Goal: Task Accomplishment & Management: Manage account settings

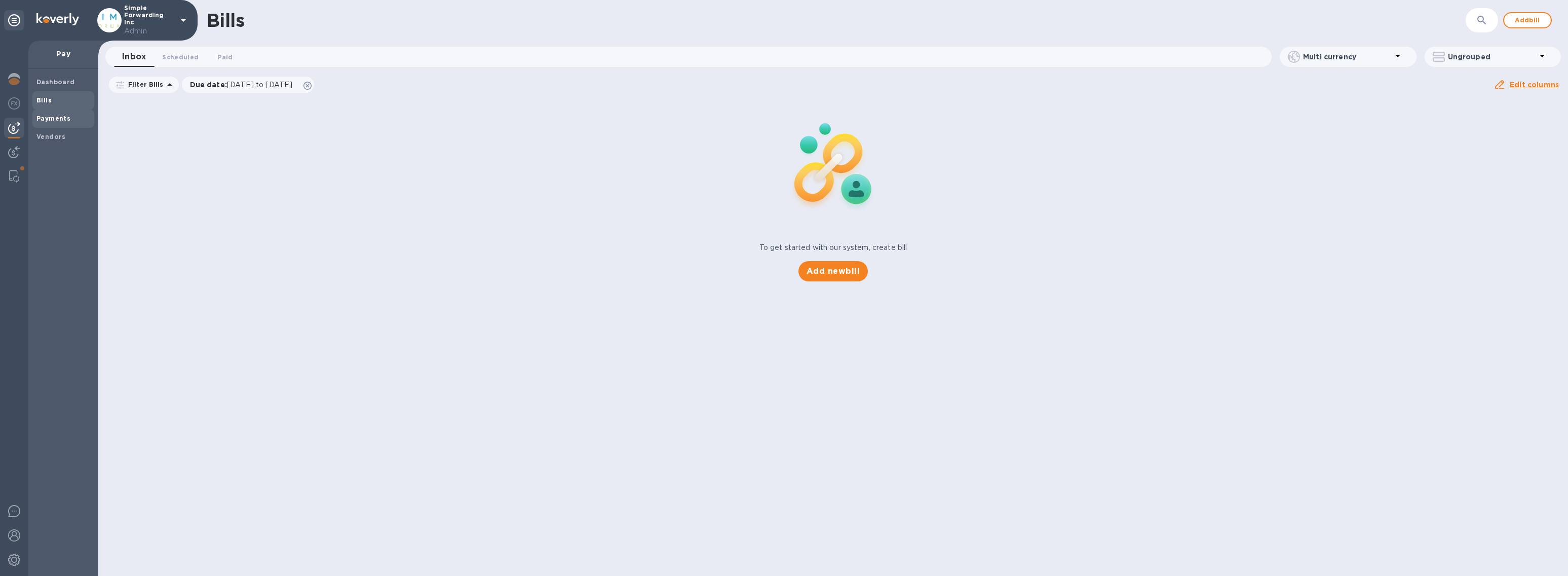
click at [44, 120] on b "Payments" at bounding box center [53, 118] width 34 height 8
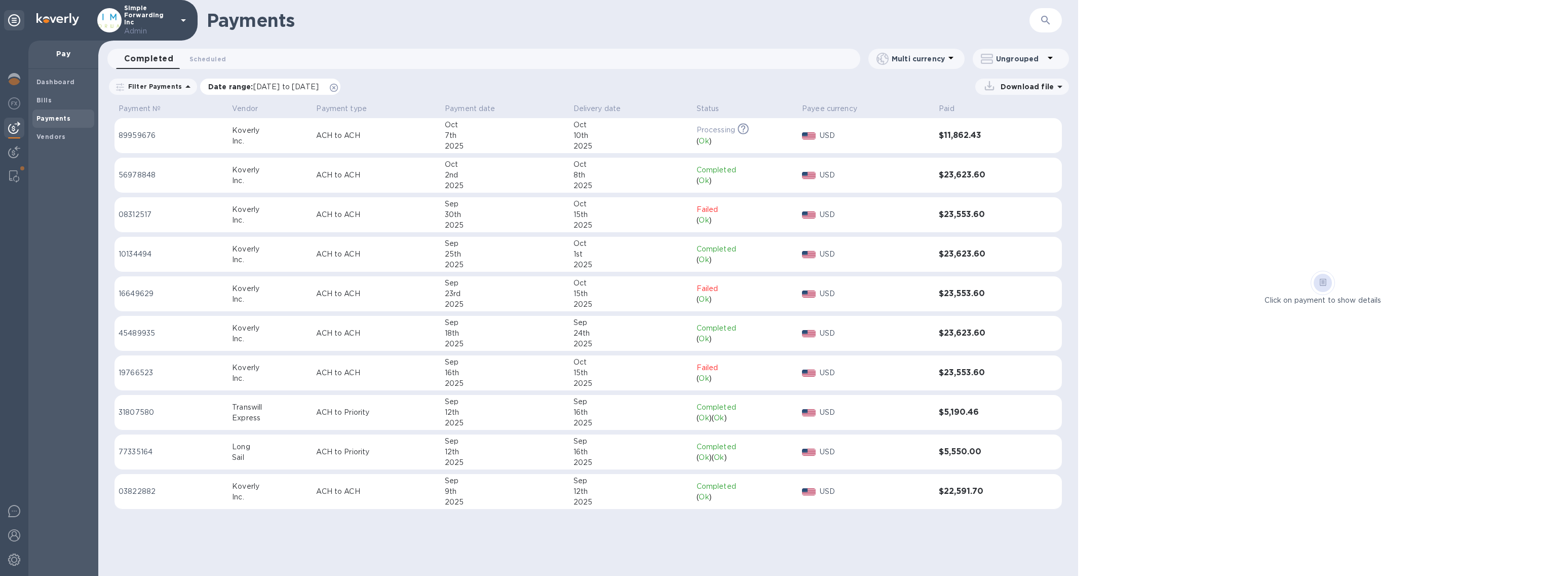
click at [338, 85] on icon at bounding box center [334, 87] width 8 height 8
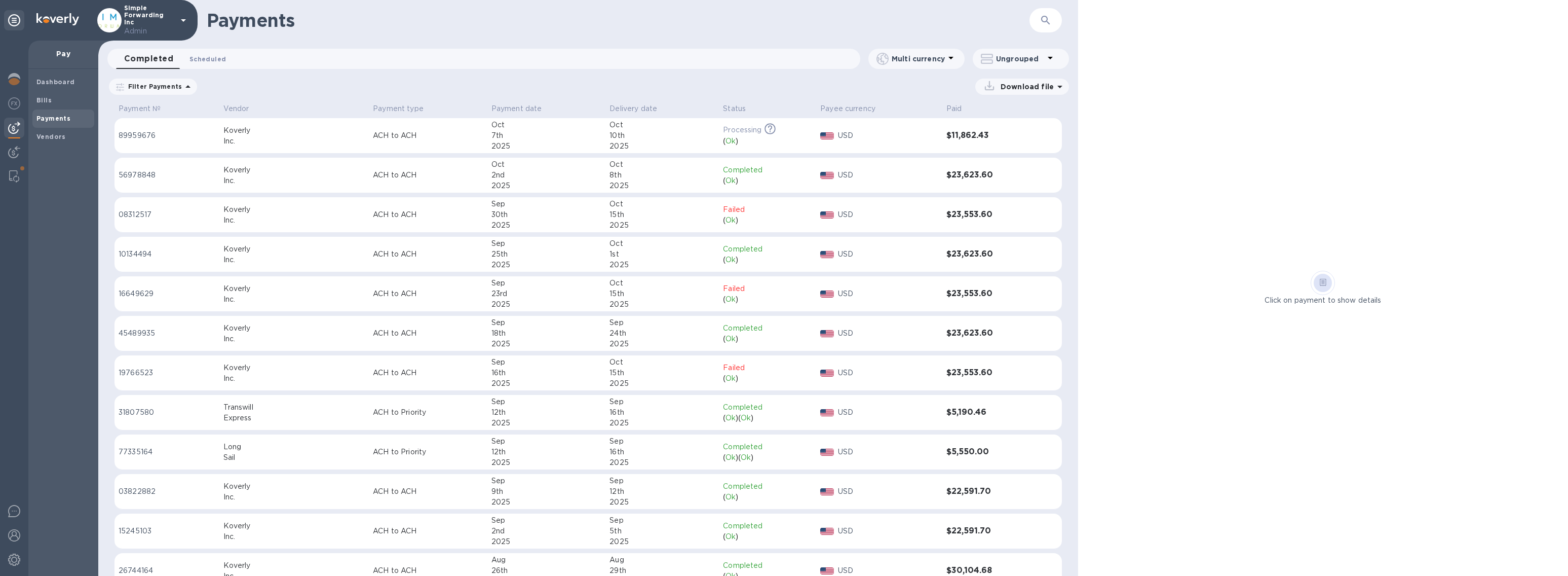
click at [208, 58] on span "Scheduled 0" at bounding box center [207, 59] width 36 height 11
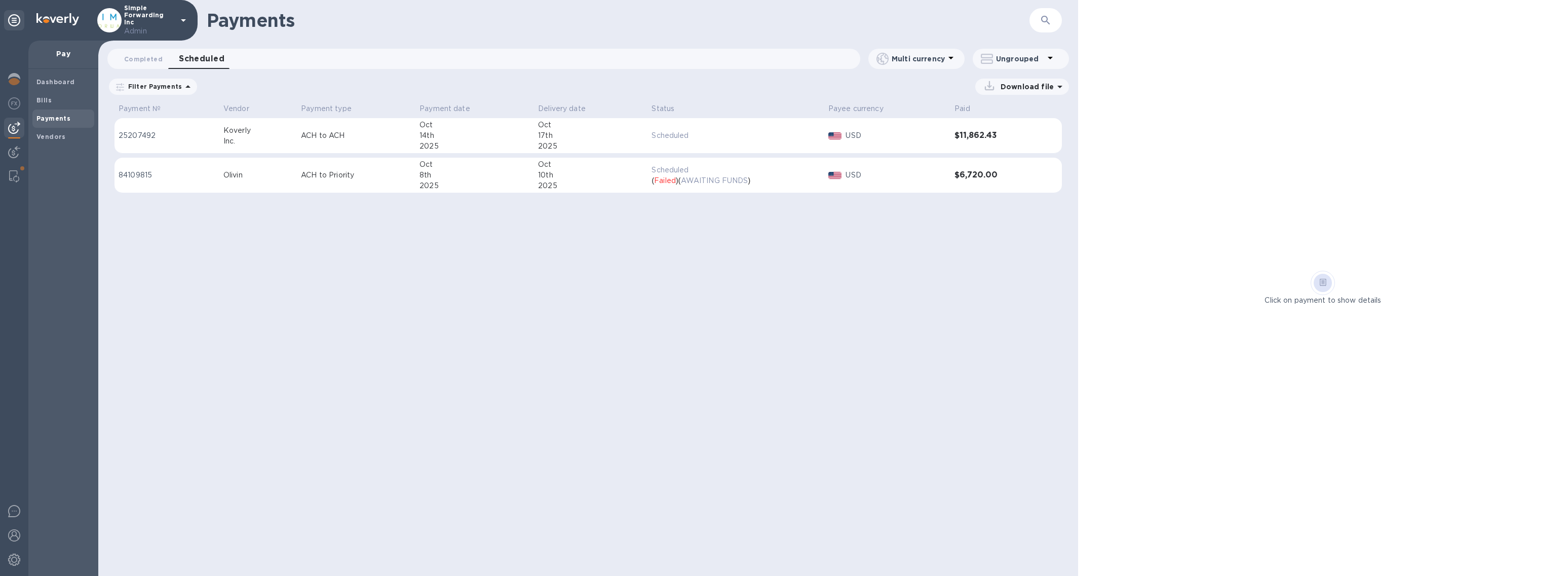
click at [337, 171] on p "ACH to Priority" at bounding box center [357, 175] width 111 height 11
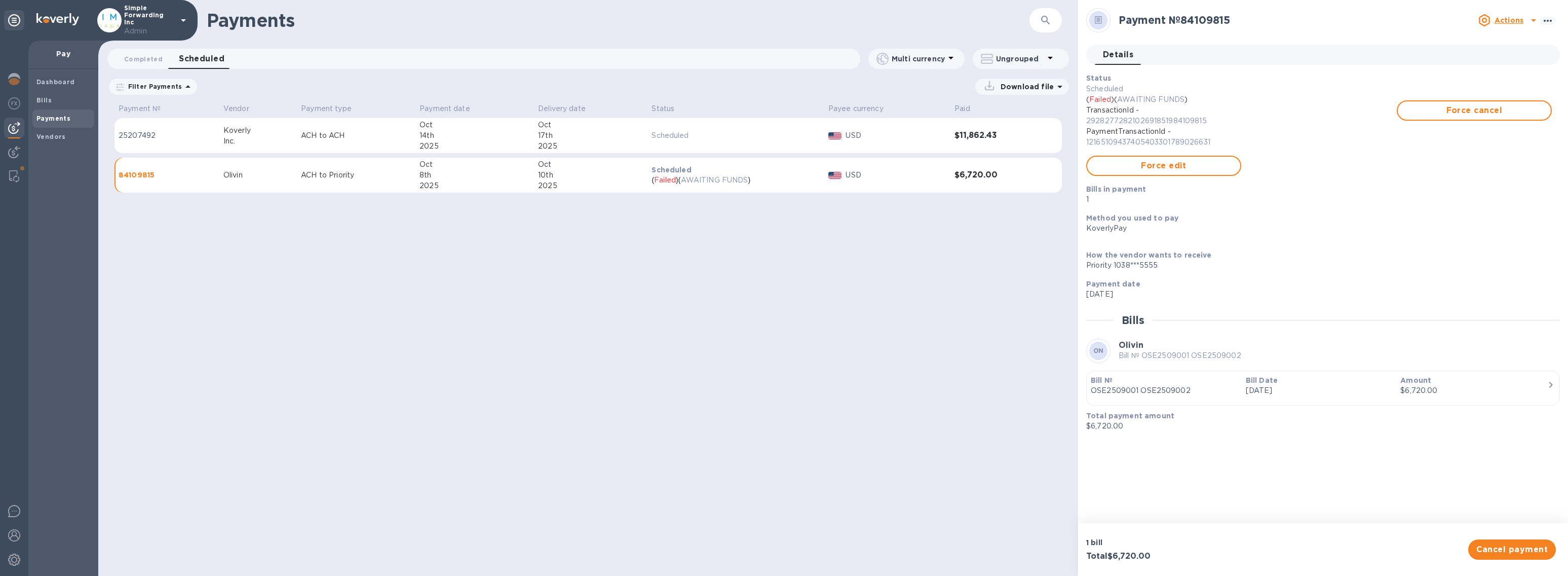
click at [1153, 394] on p "OSE2509001 OSE2509002" at bounding box center [1164, 391] width 147 height 11
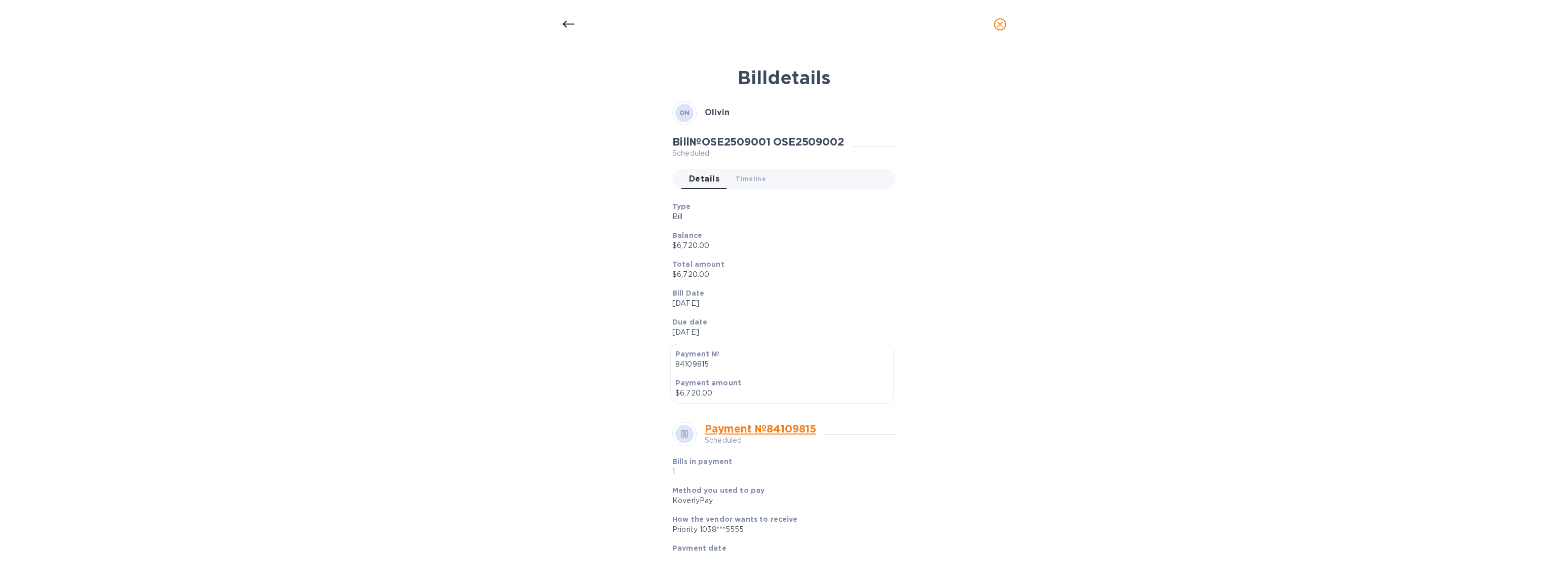
scroll to position [162, 0]
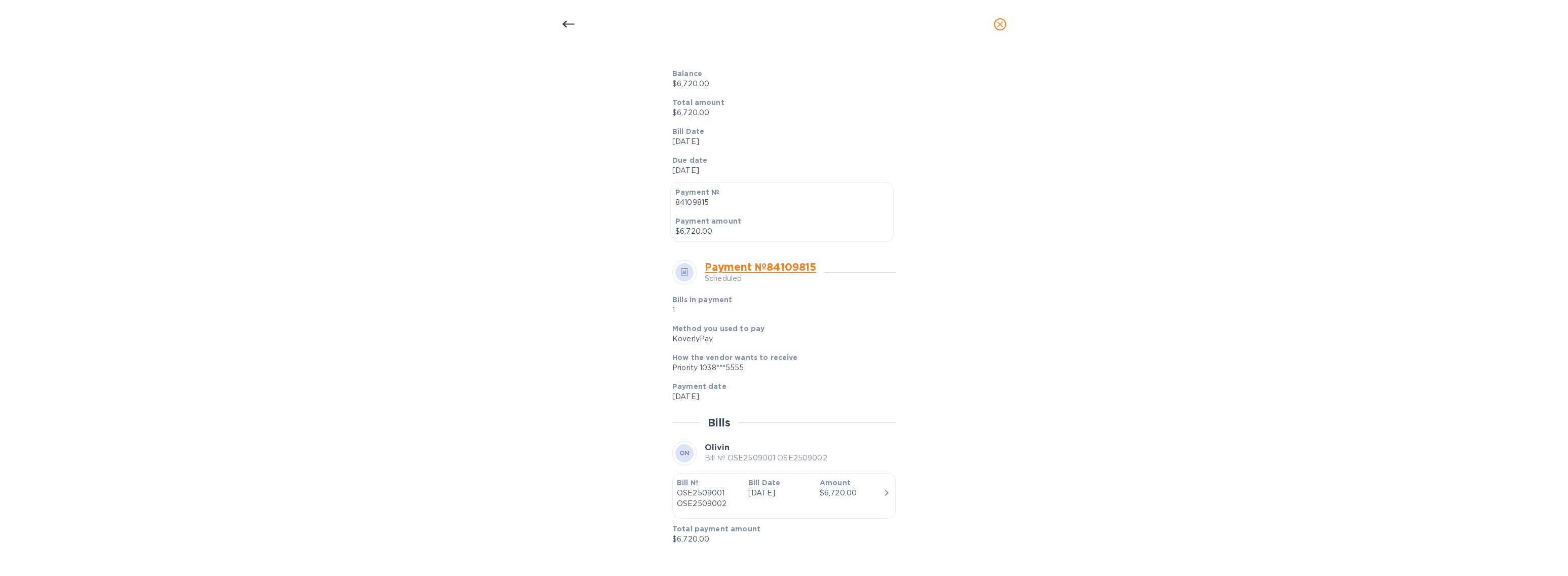
click at [562, 27] on icon at bounding box center [568, 25] width 12 height 12
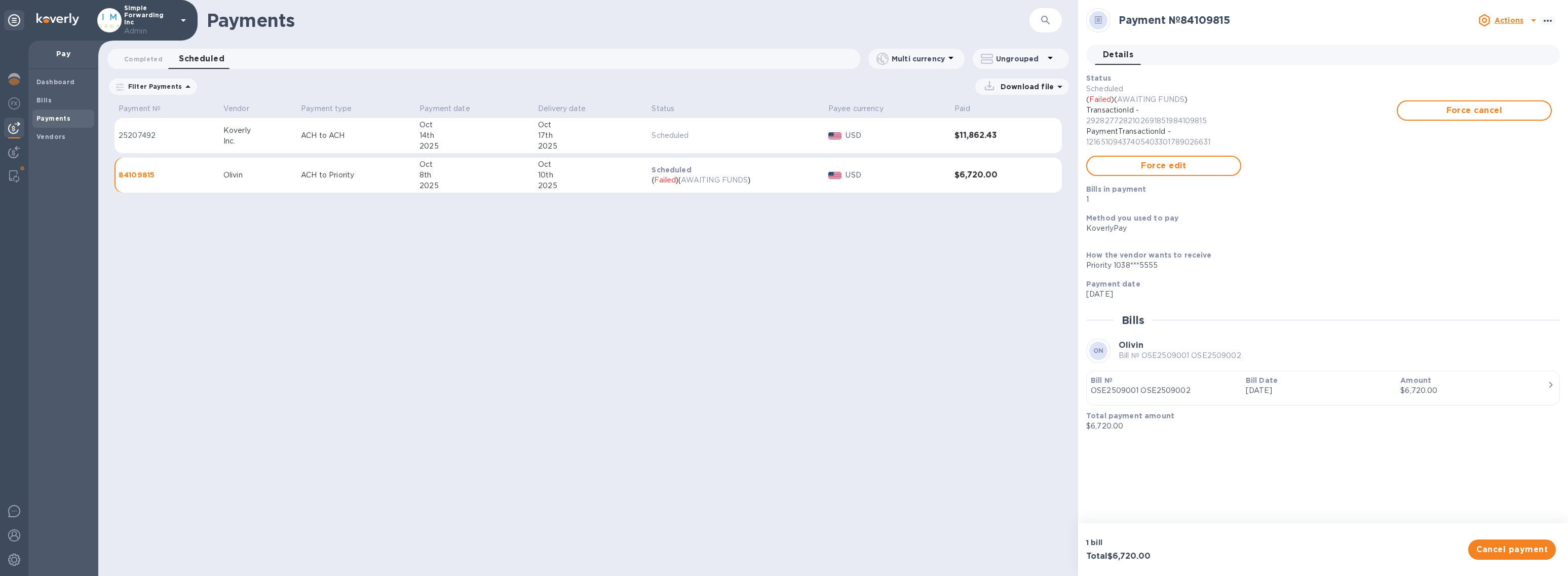
click at [149, 288] on div "Payments ​ Completed 0 Scheduled 0 Multi currency Ungrouped Filter Payments Dat…" at bounding box center [588, 288] width 980 height 576
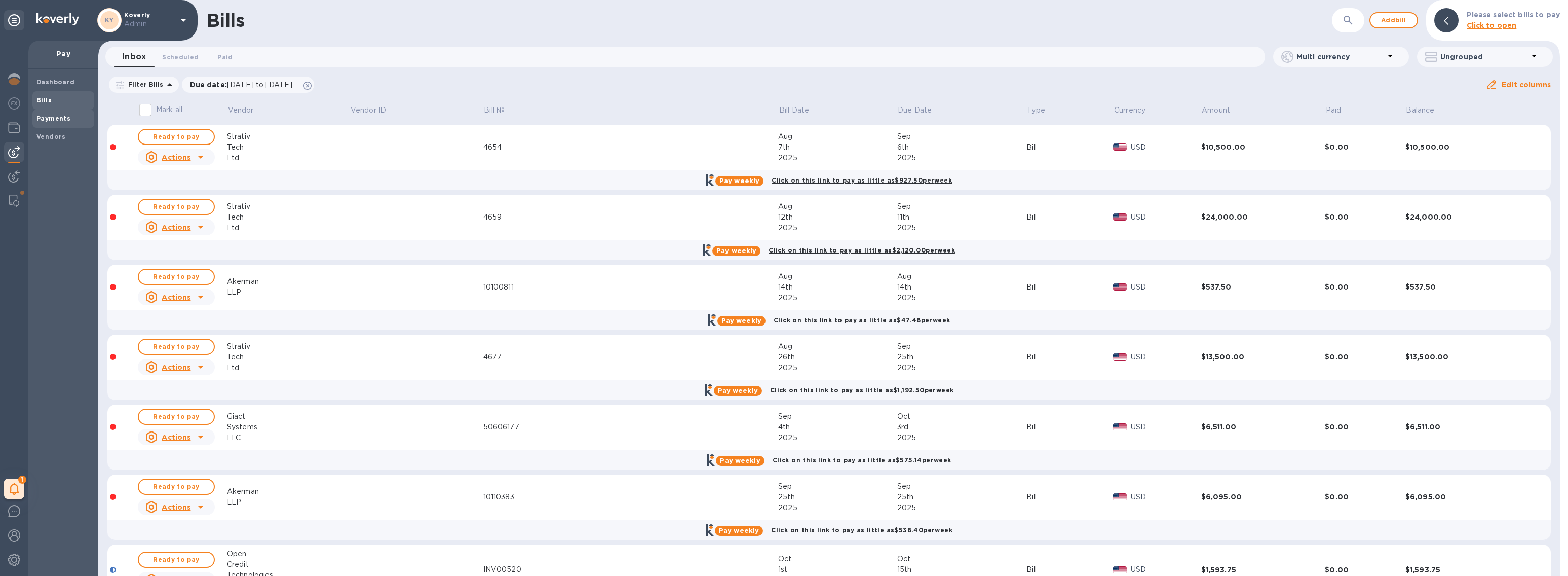
click at [50, 122] on b "Payments" at bounding box center [53, 118] width 34 height 8
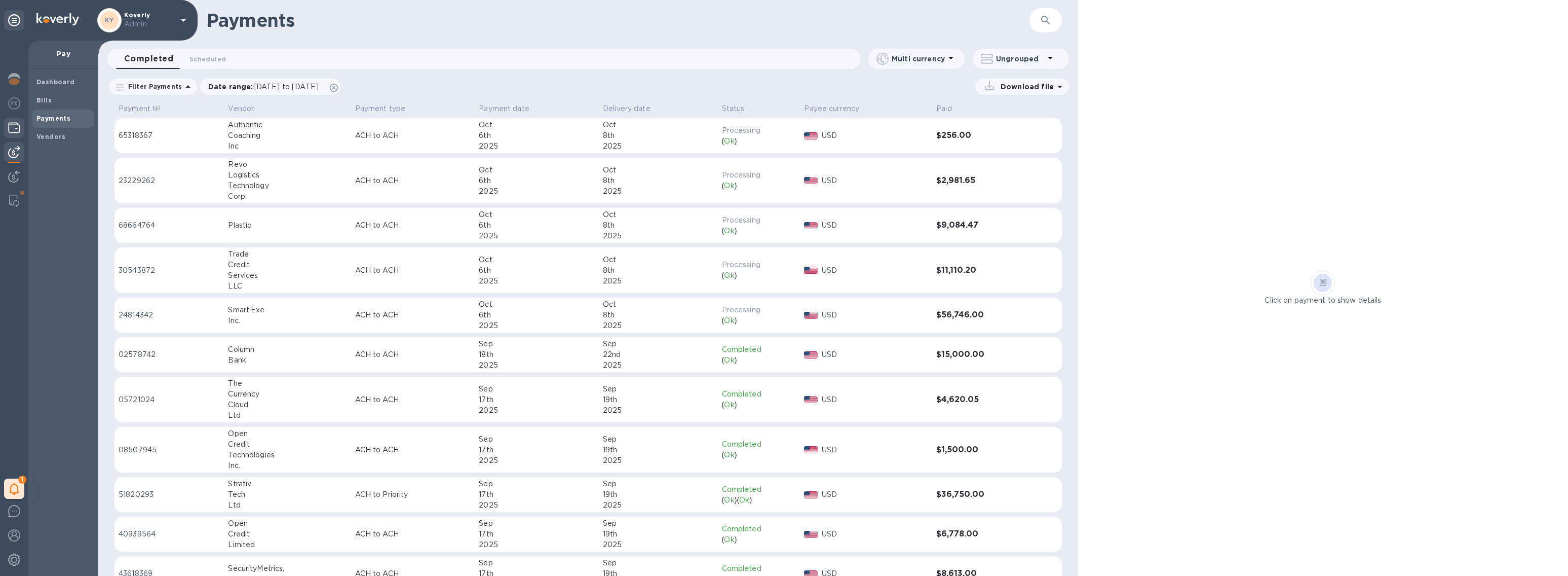
click at [17, 131] on img at bounding box center [14, 128] width 12 height 12
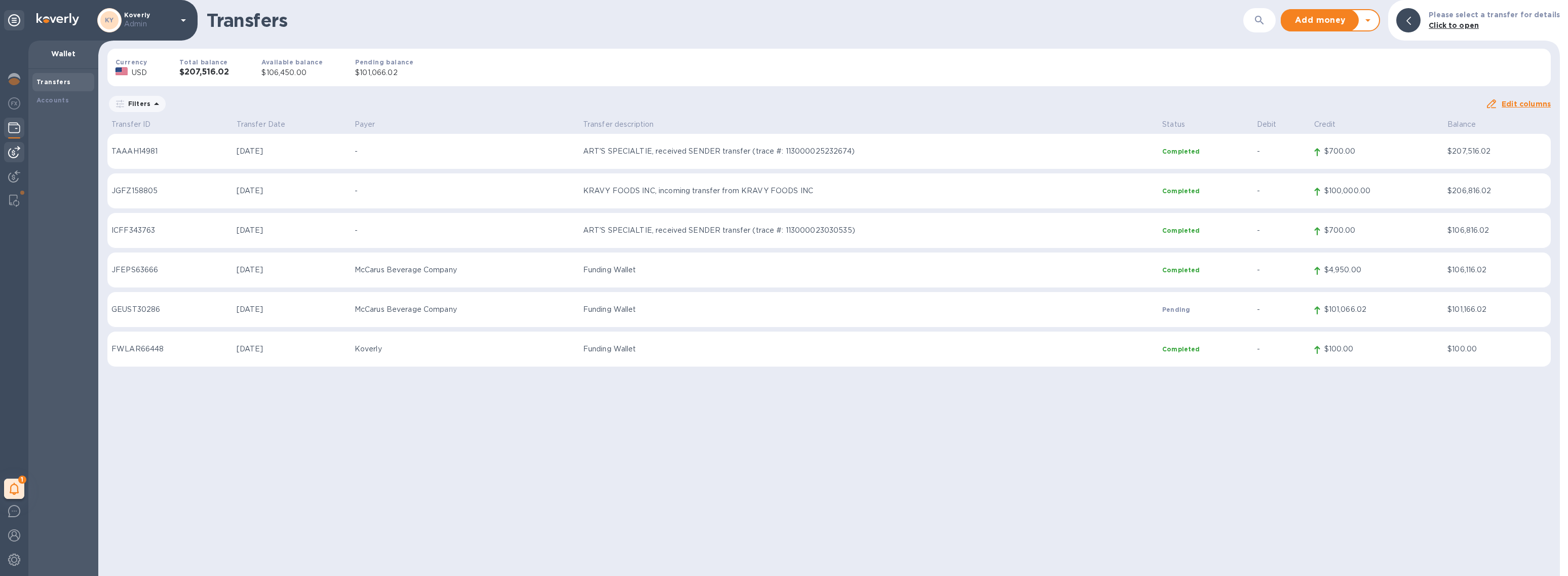
click at [14, 152] on img at bounding box center [14, 152] width 12 height 12
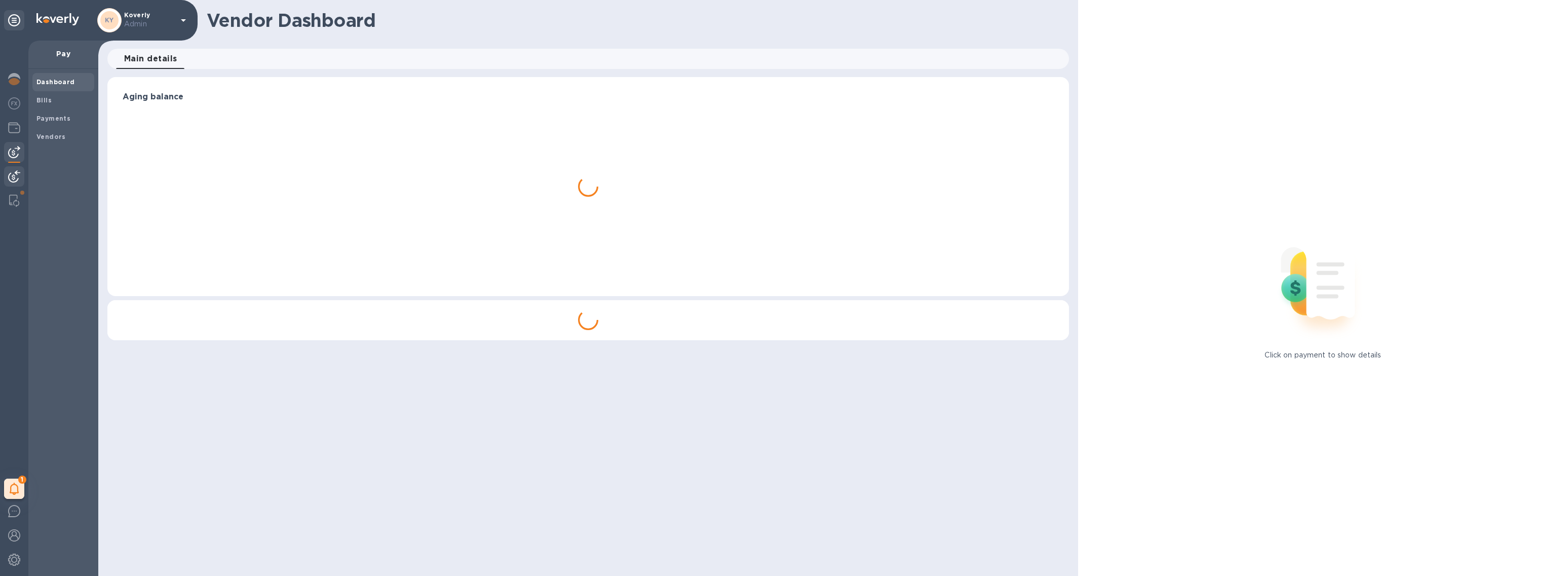
click at [13, 171] on img at bounding box center [14, 176] width 12 height 12
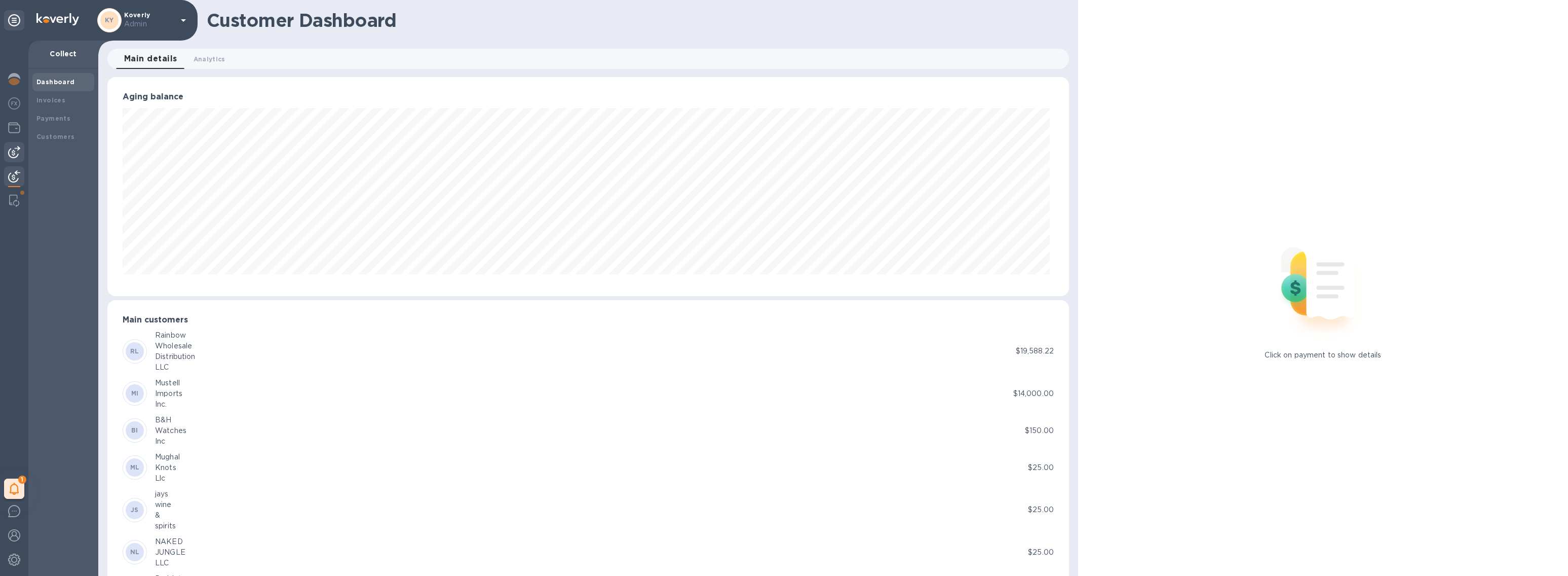
click at [11, 152] on img at bounding box center [14, 152] width 12 height 12
click at [56, 139] on b "Vendors" at bounding box center [51, 136] width 29 height 8
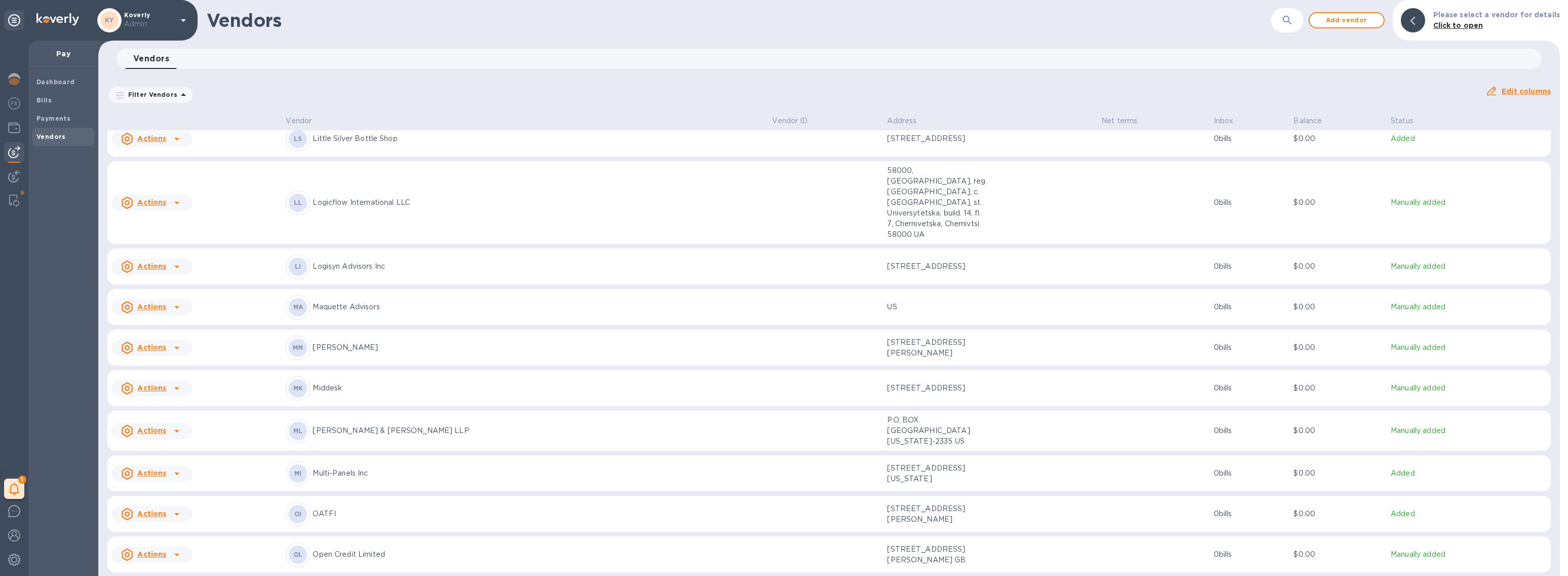
scroll to position [693, 0]
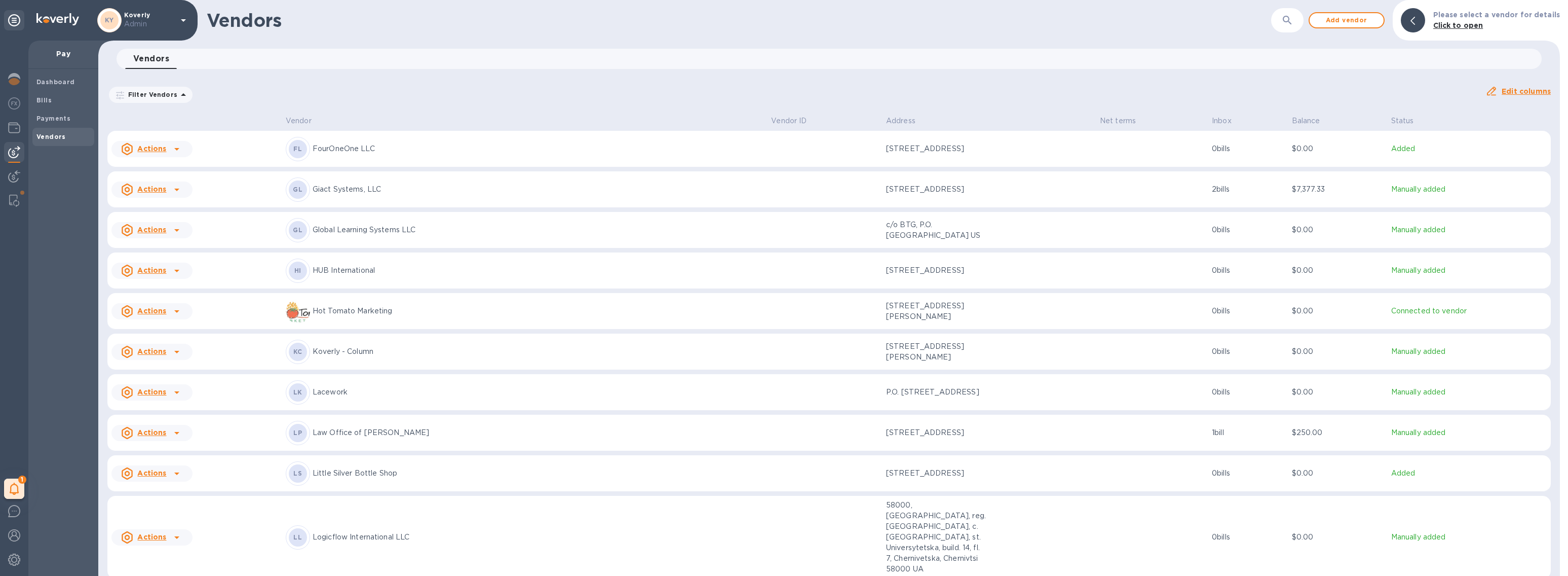
click at [1286, 15] on button "button" at bounding box center [1288, 20] width 25 height 25
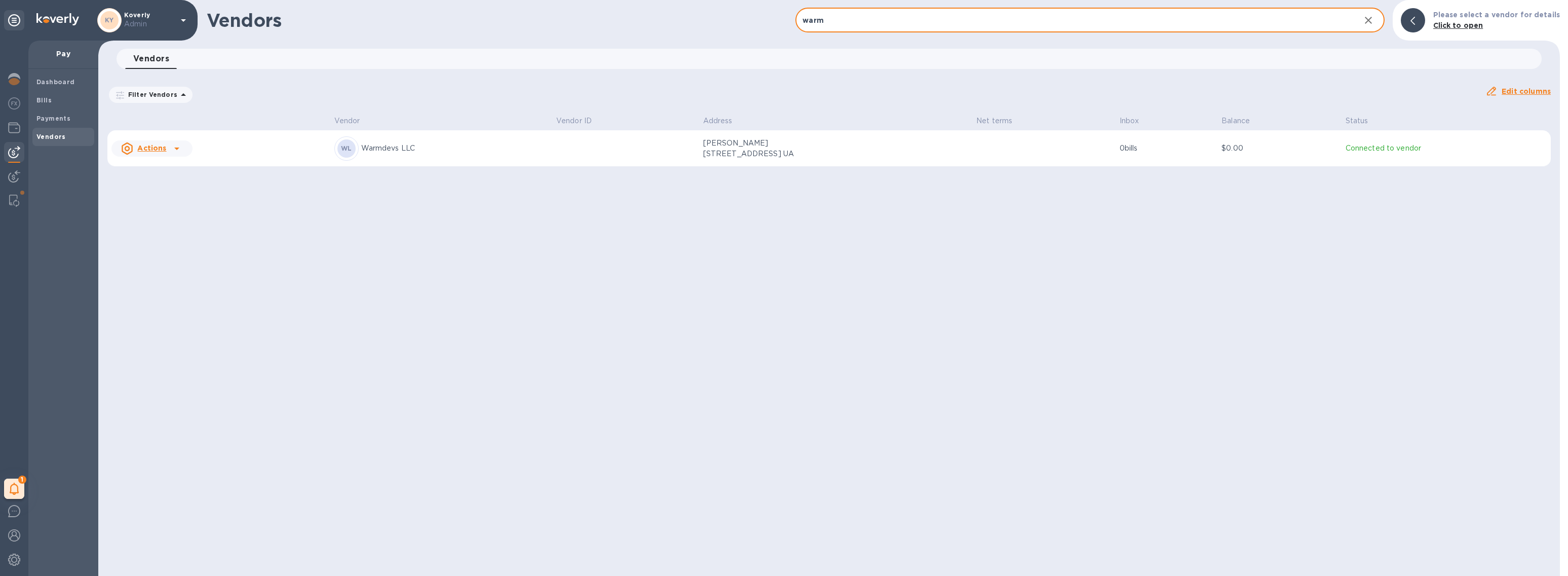
type input "warm"
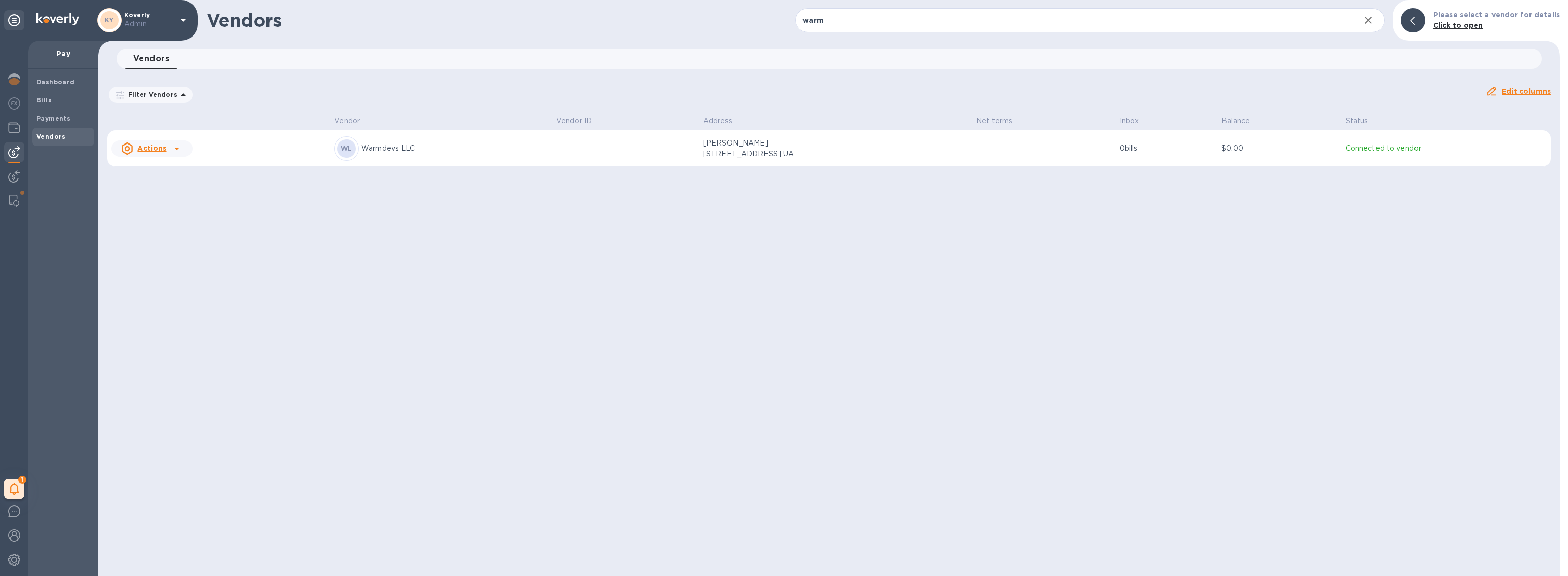
click at [786, 146] on p "[PERSON_NAME][STREET_ADDRESS] UA" at bounding box center [754, 148] width 101 height 21
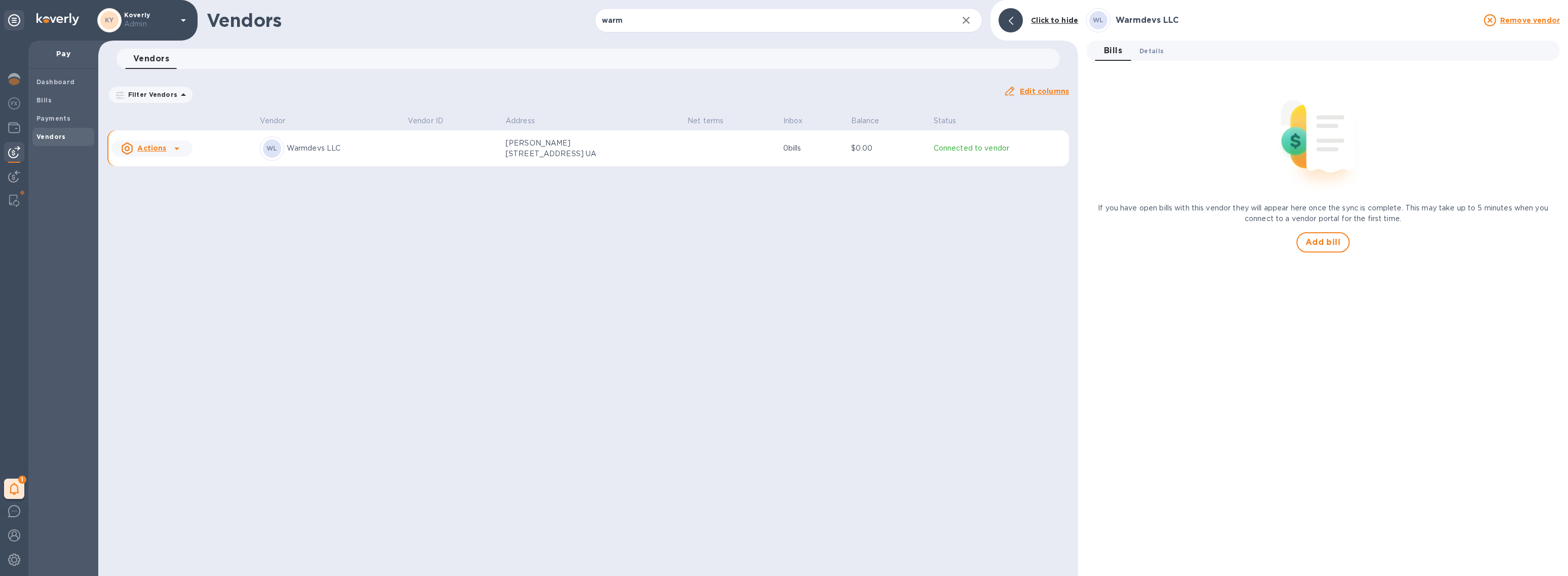
click at [1160, 56] on button "Details 0" at bounding box center [1151, 51] width 40 height 20
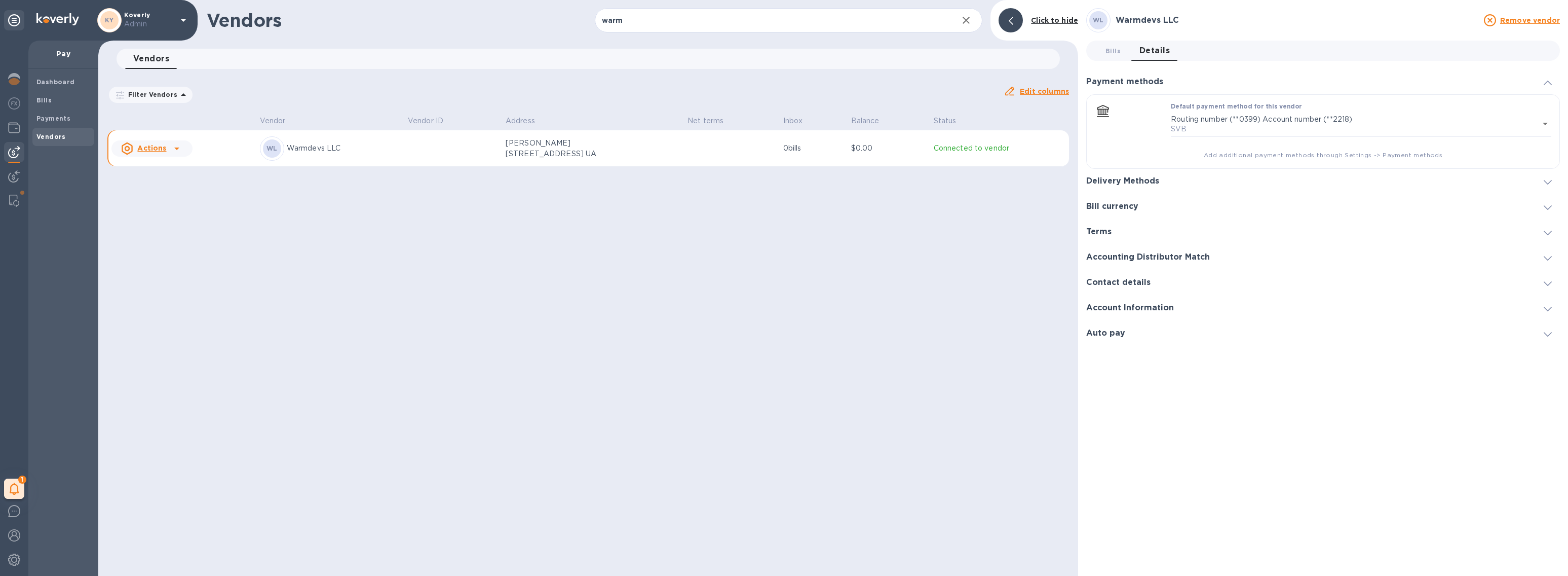
click at [1137, 182] on h3 "Delivery Methods" at bounding box center [1123, 181] width 73 height 10
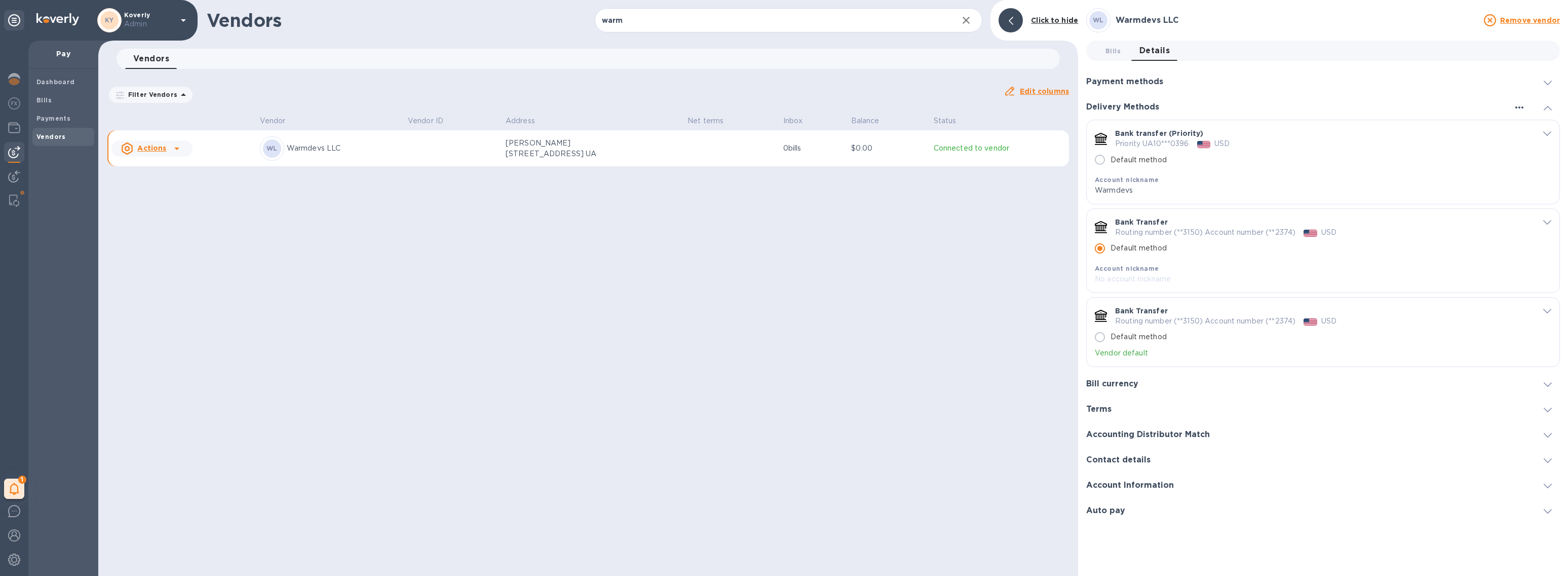
click at [1524, 106] on icon "button" at bounding box center [1519, 107] width 12 height 12
click at [1529, 125] on p "Add new" at bounding box center [1532, 128] width 33 height 10
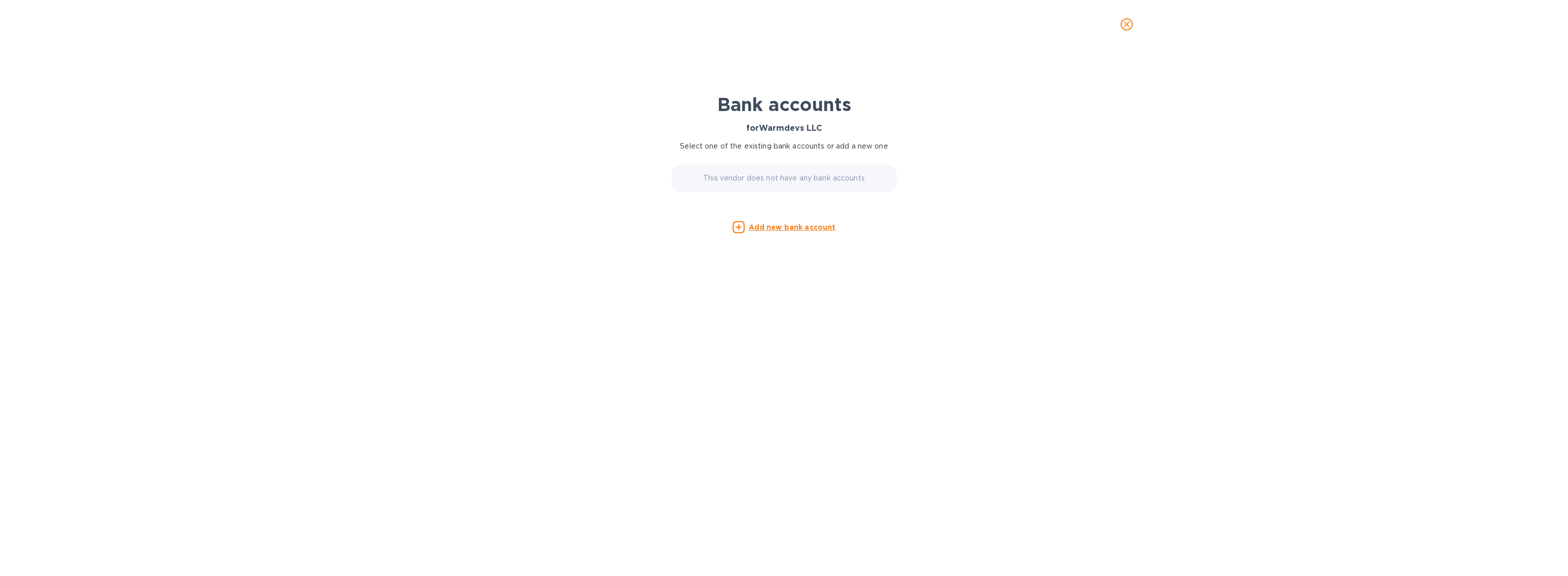
click at [793, 223] on u "Add new bank account" at bounding box center [793, 227] width 87 height 8
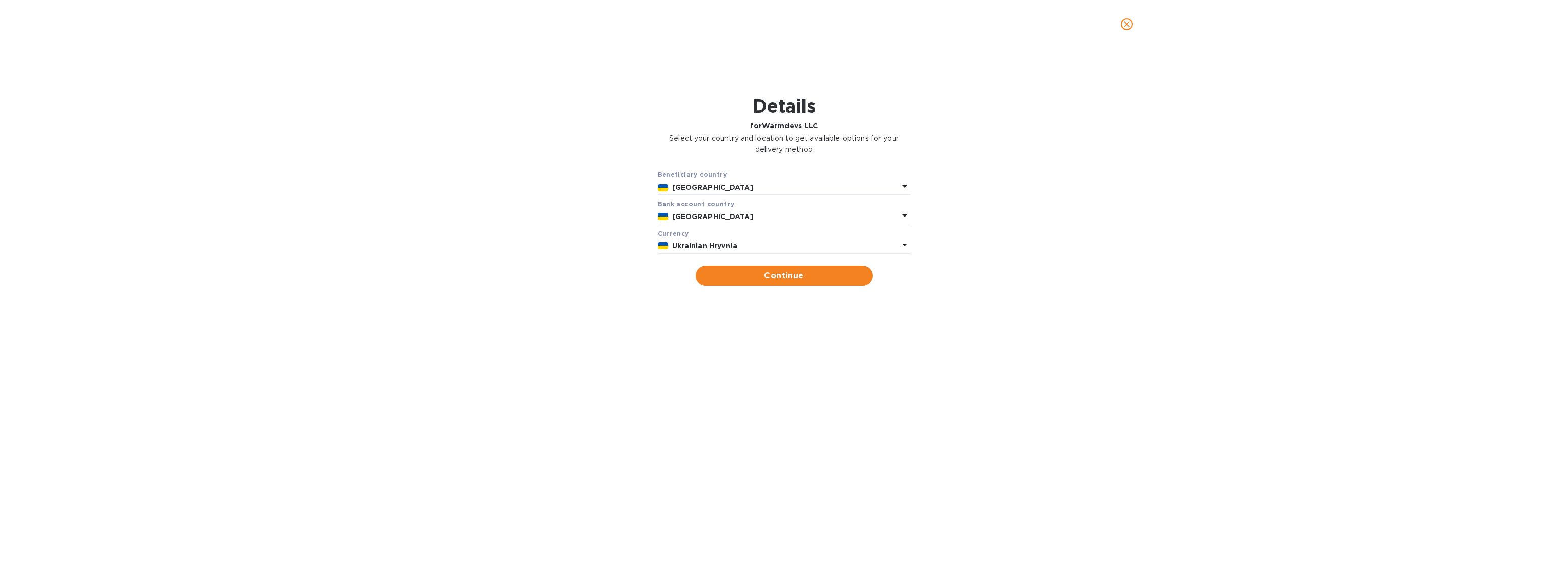
click at [743, 189] on p "[GEOGRAPHIC_DATA]" at bounding box center [786, 187] width 227 height 11
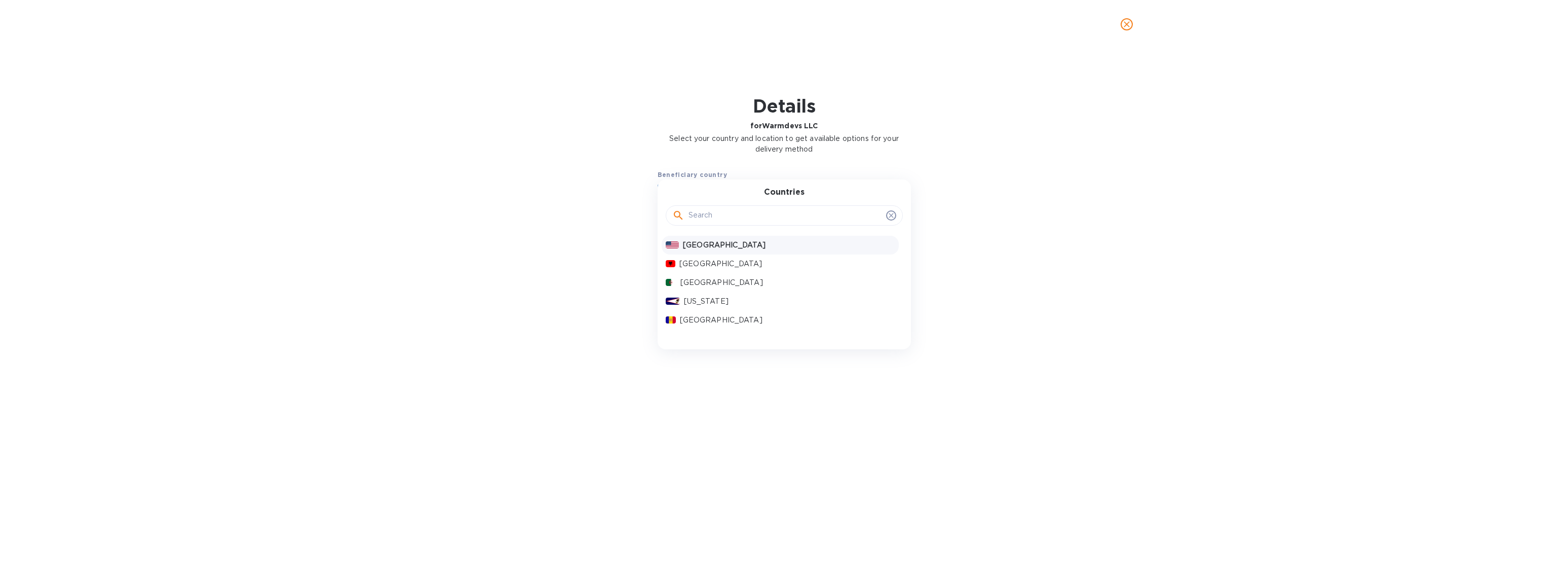
click at [709, 241] on p "[GEOGRAPHIC_DATA]" at bounding box center [788, 245] width 211 height 11
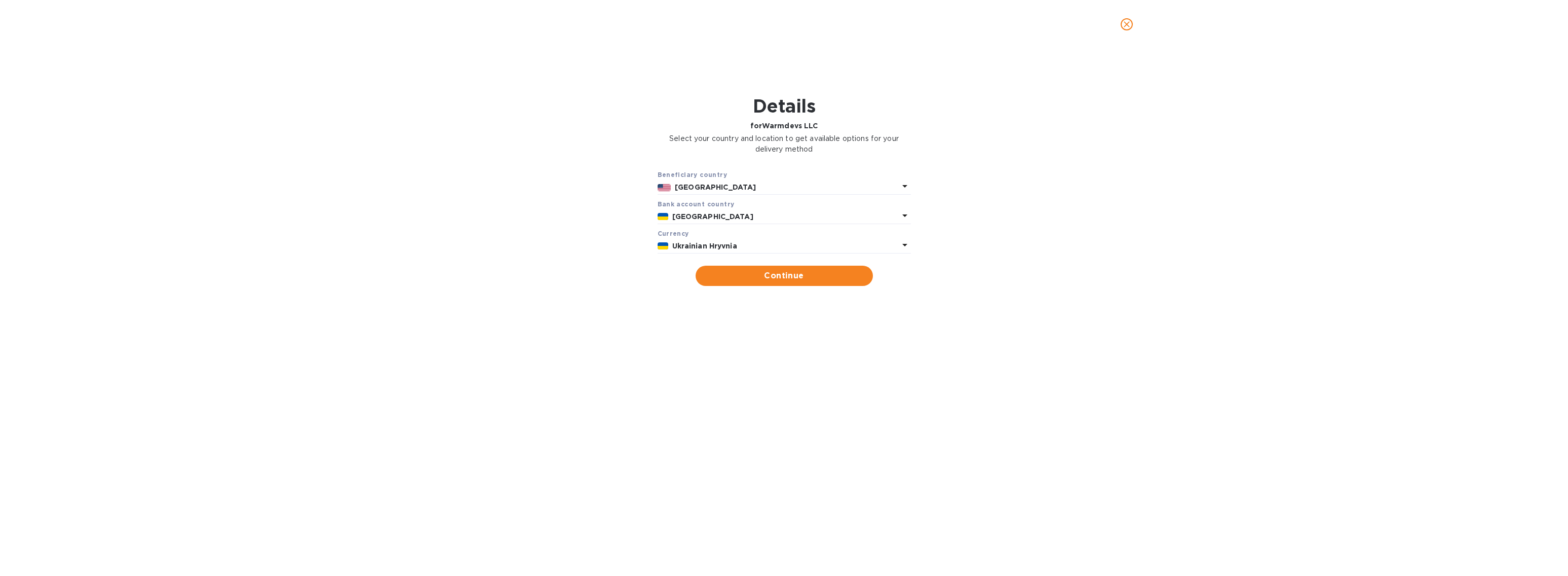
click at [710, 217] on p "[GEOGRAPHIC_DATA]" at bounding box center [786, 217] width 227 height 11
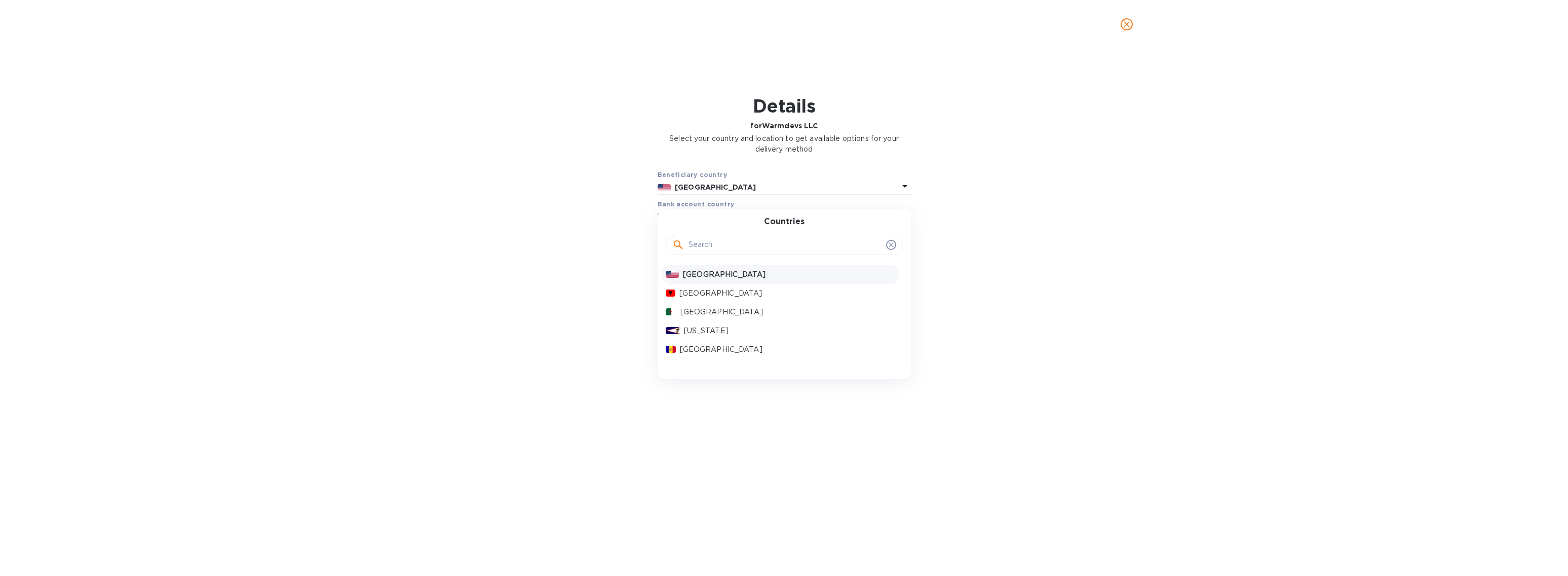
click at [700, 274] on p "[GEOGRAPHIC_DATA]" at bounding box center [788, 275] width 211 height 11
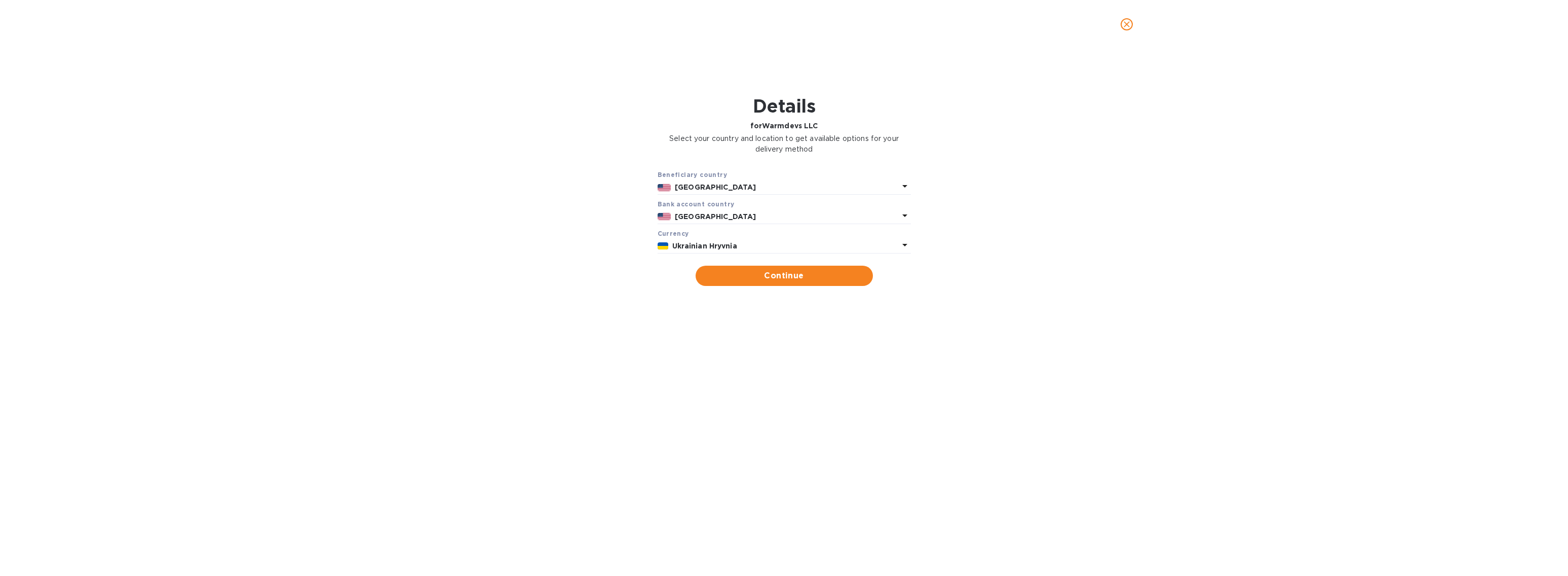
click at [701, 243] on b "Ukrainian Hryvnia" at bounding box center [704, 246] width 65 height 8
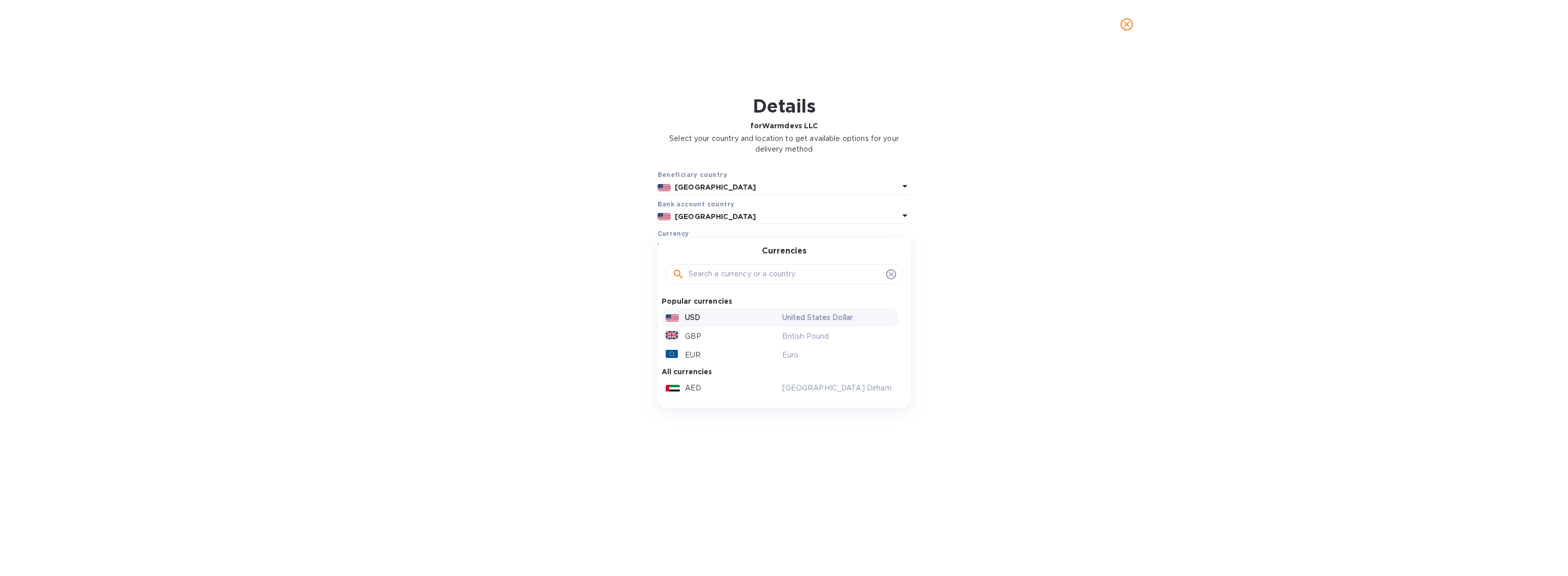
click at [688, 319] on p "USD" at bounding box center [693, 318] width 15 height 11
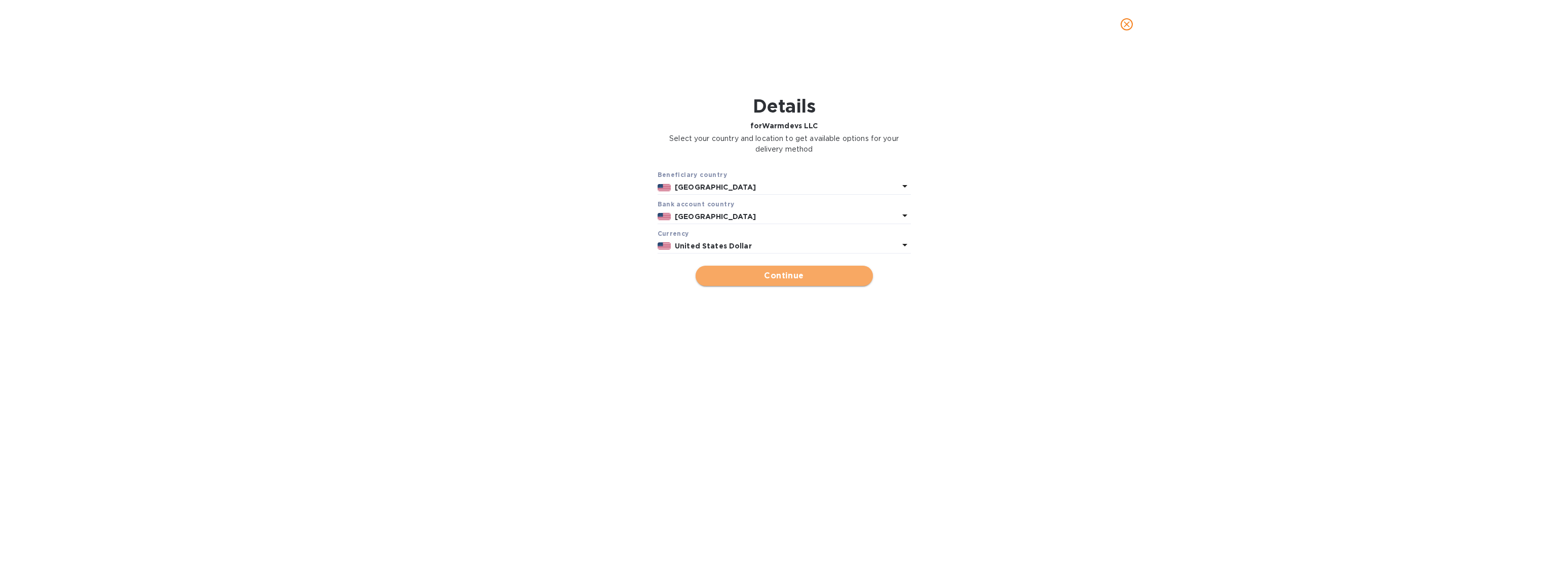
click at [743, 277] on span "Continue" at bounding box center [784, 276] width 161 height 12
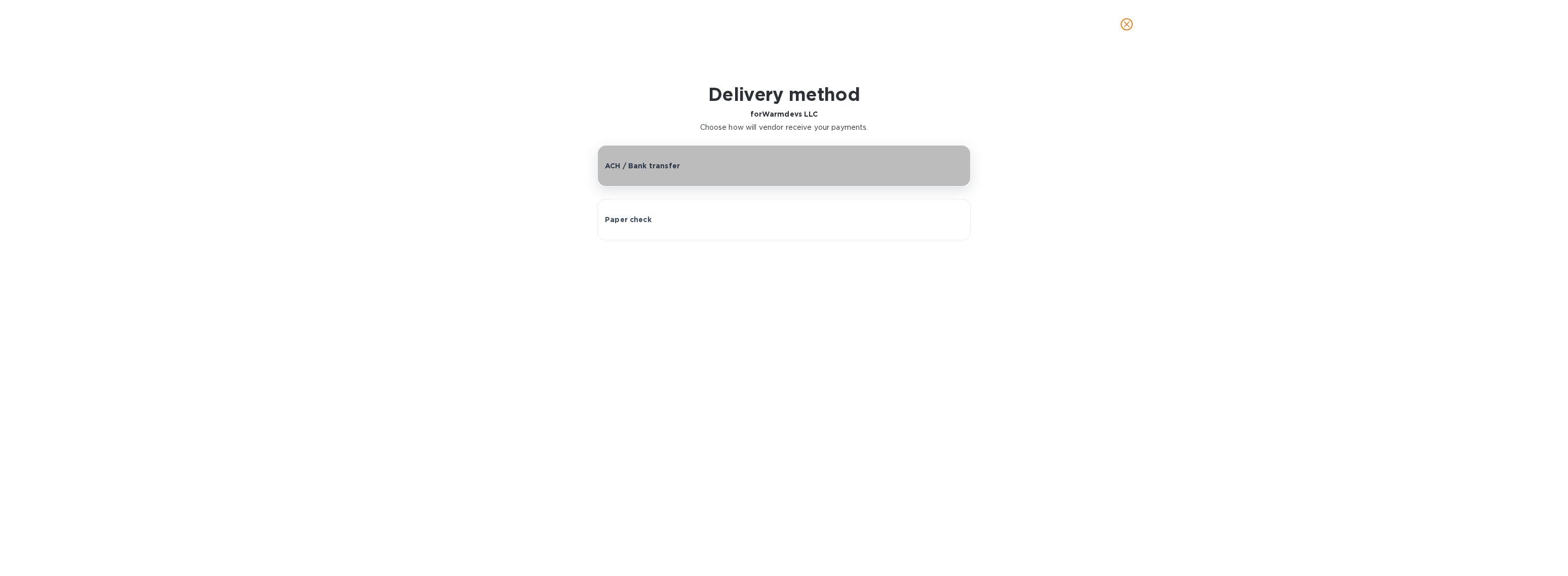
click at [704, 165] on div "ACH / Bank transfer" at bounding box center [784, 165] width 358 height 10
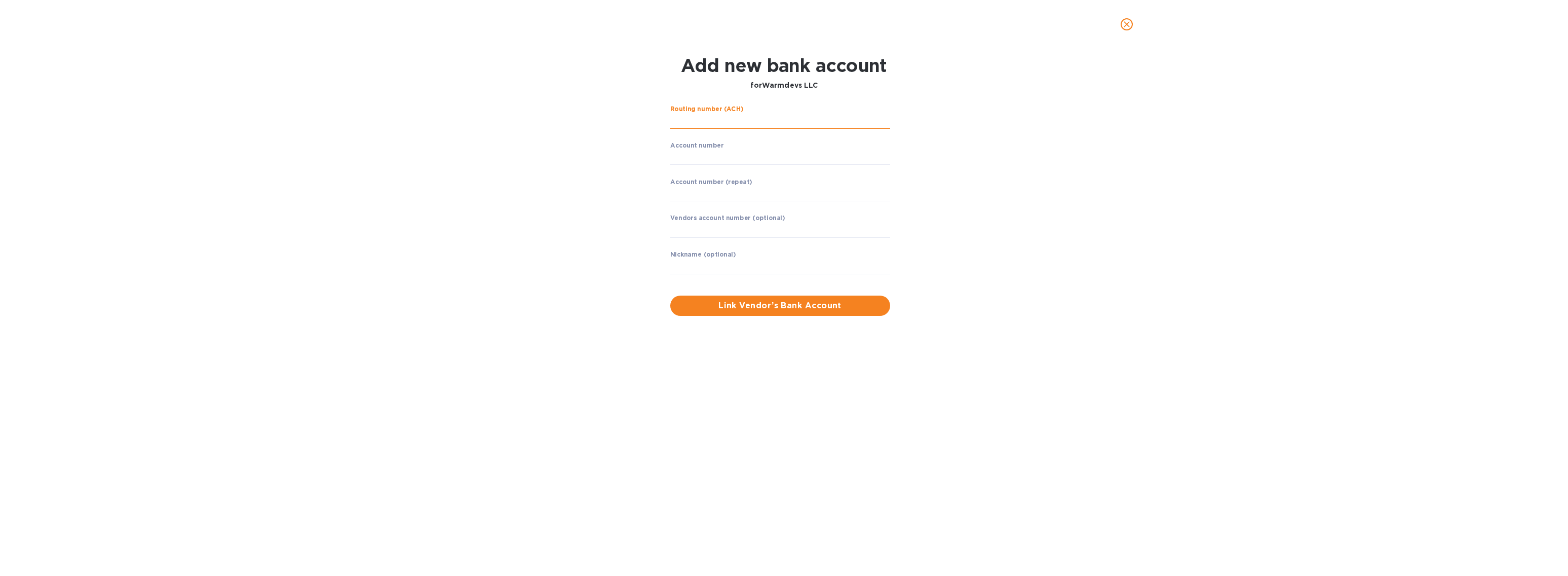
click at [706, 113] on input "string" at bounding box center [780, 121] width 220 height 15
click at [1127, 25] on icon "close" at bounding box center [1127, 24] width 6 height 6
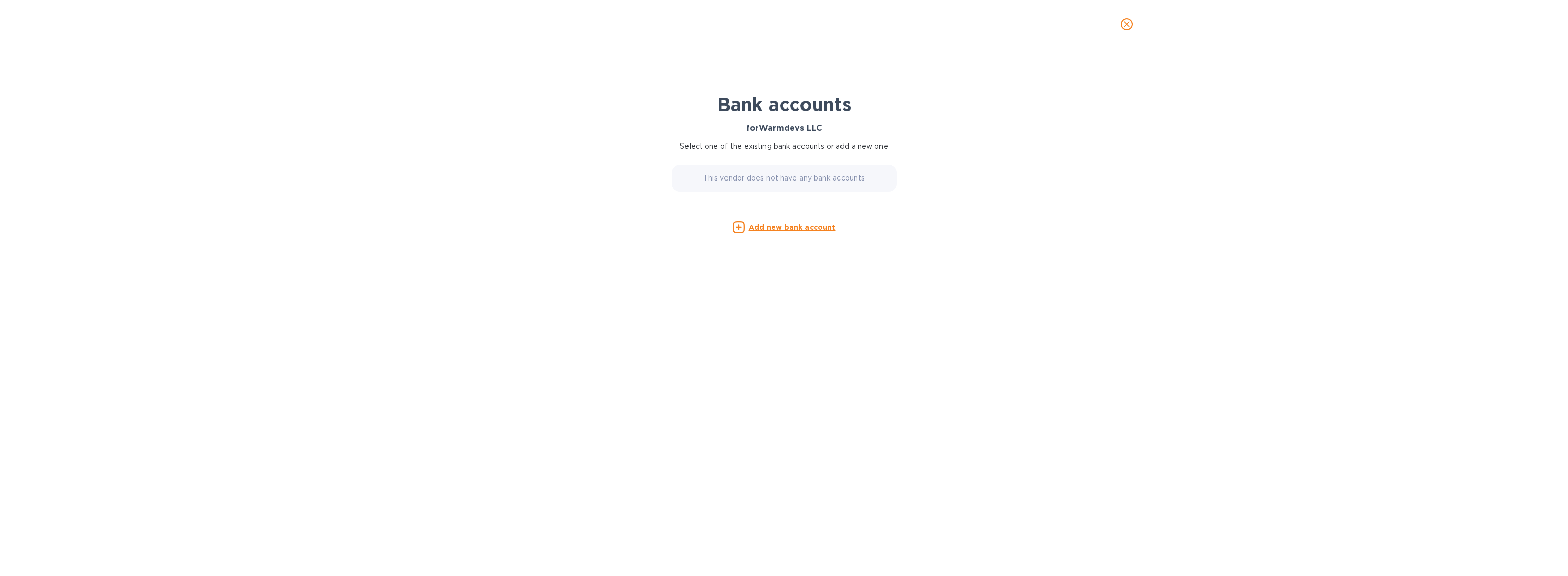
click at [1127, 27] on icon "close" at bounding box center [1127, 24] width 10 height 10
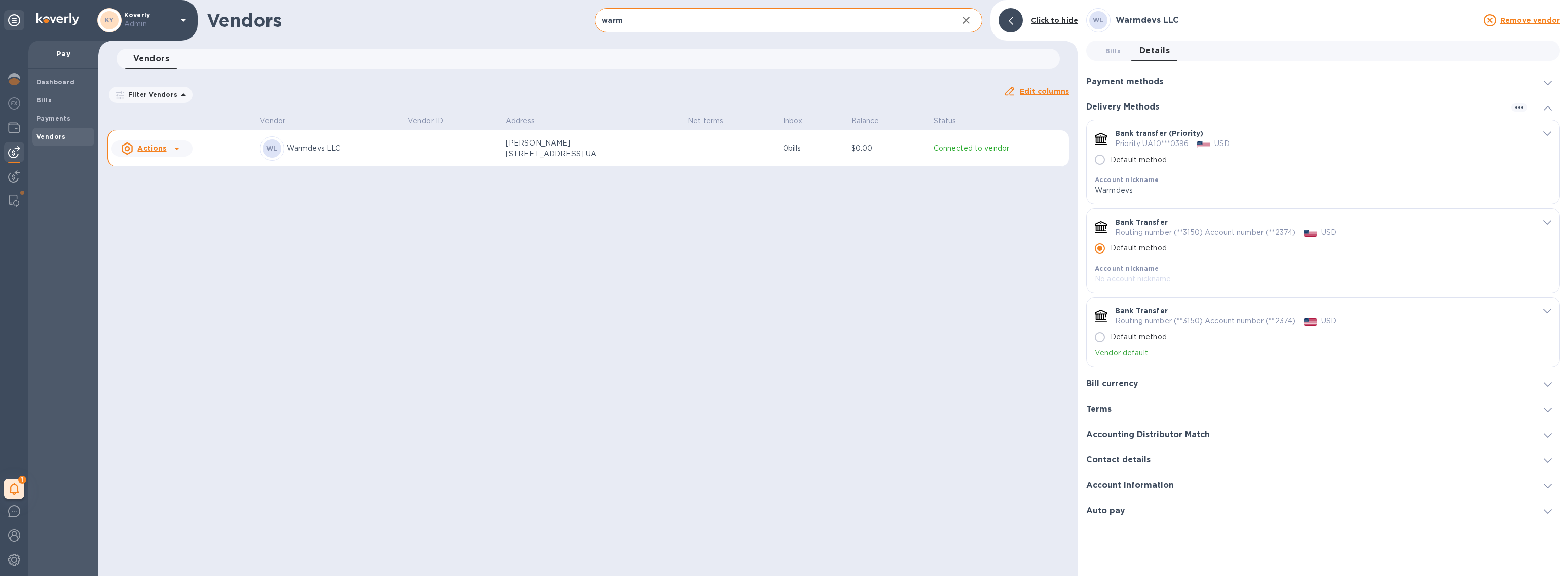
click at [968, 21] on icon "button" at bounding box center [966, 20] width 7 height 7
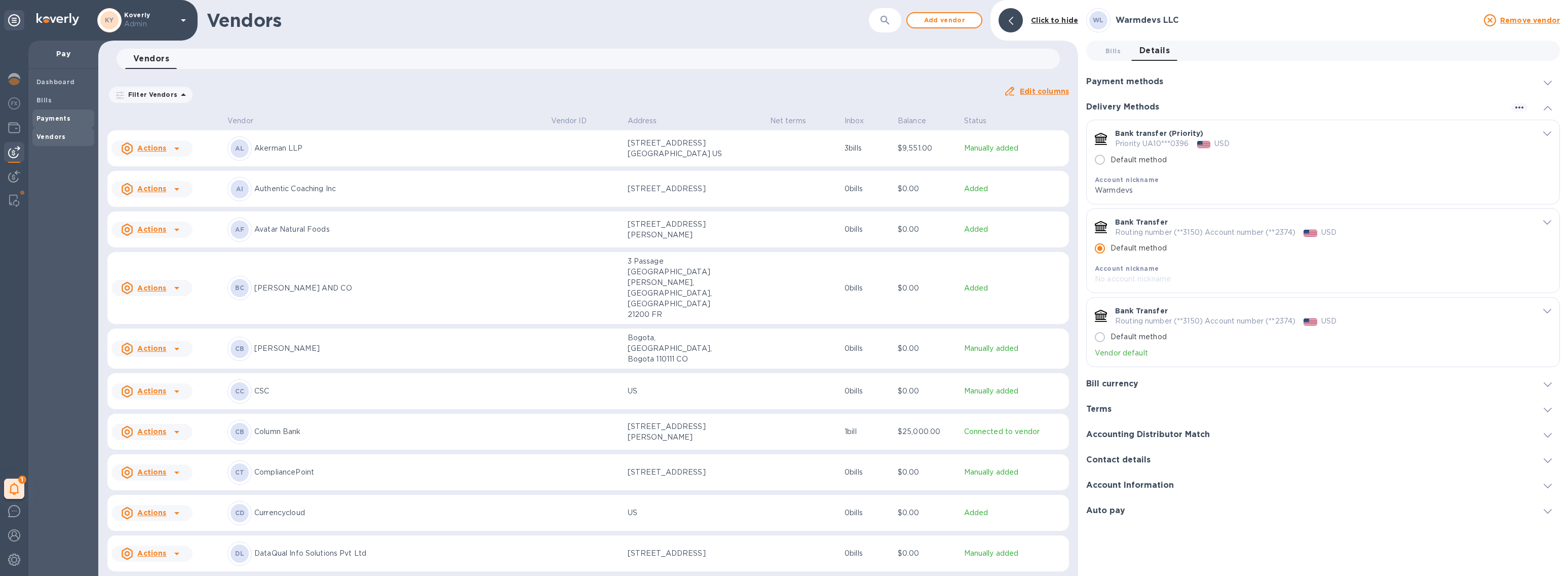
click at [49, 117] on b "Payments" at bounding box center [53, 118] width 34 height 8
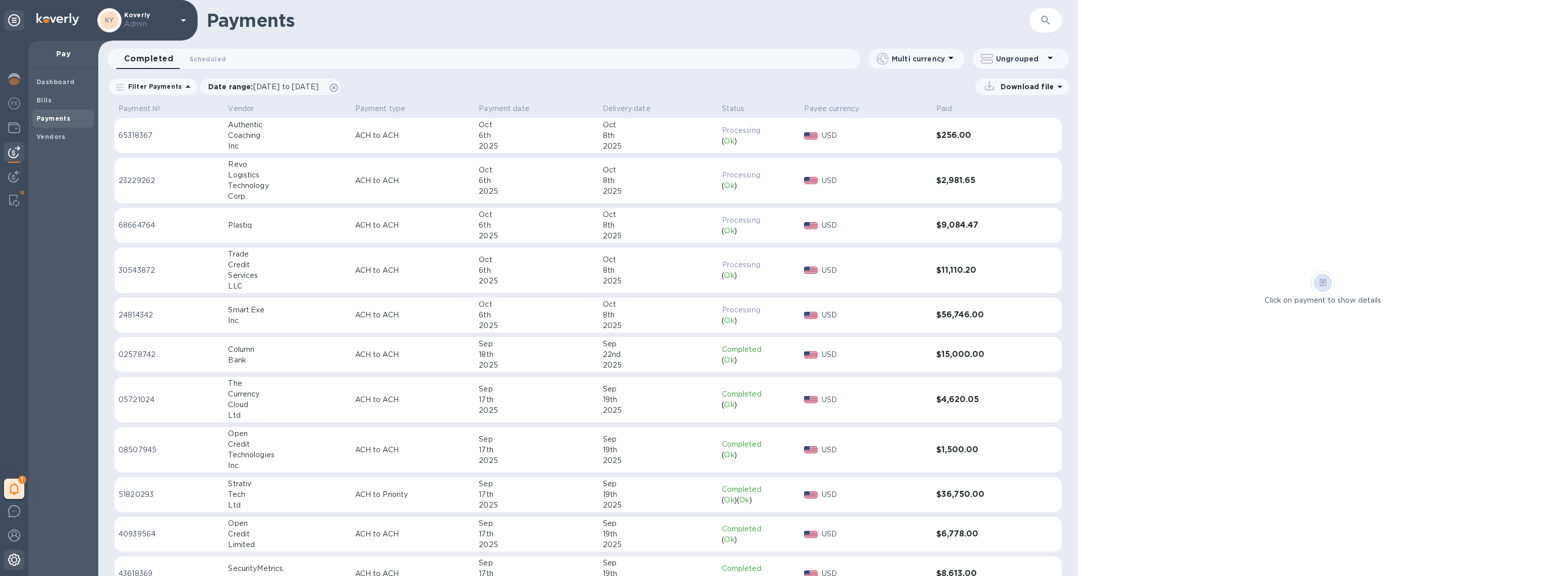
click at [13, 558] on img at bounding box center [14, 560] width 12 height 12
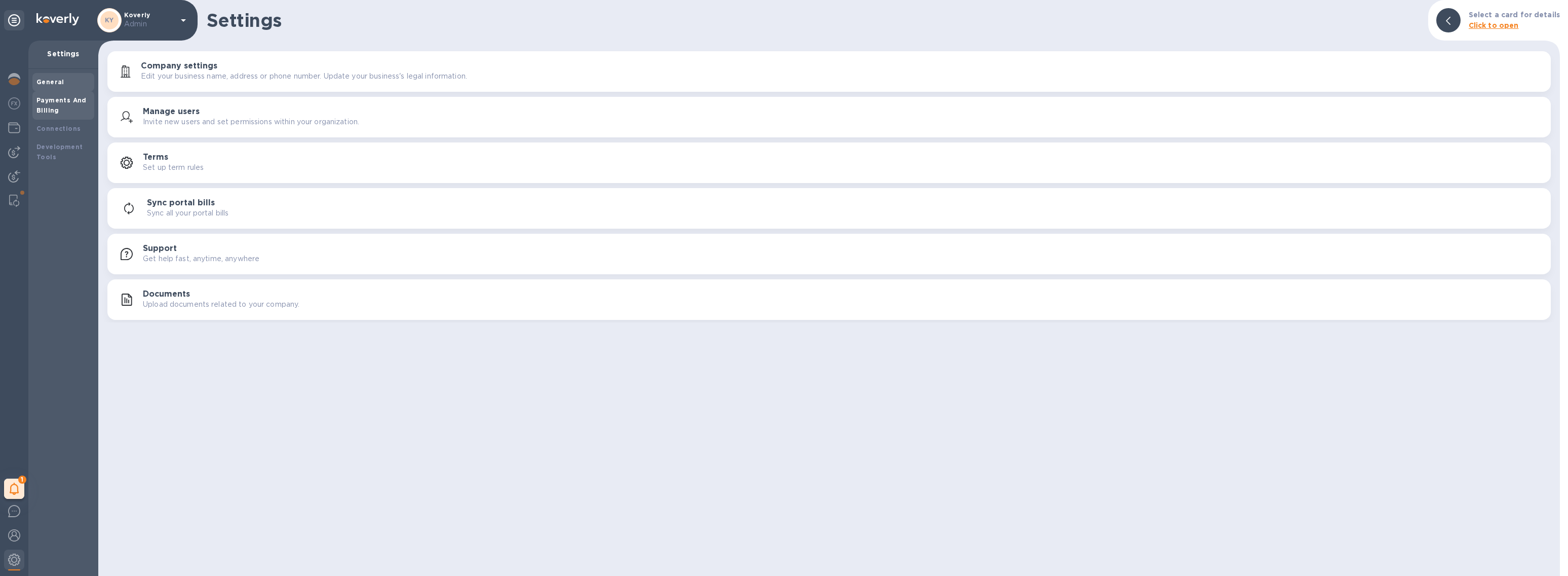
click at [66, 110] on div "Payments And Billing" at bounding box center [63, 105] width 54 height 20
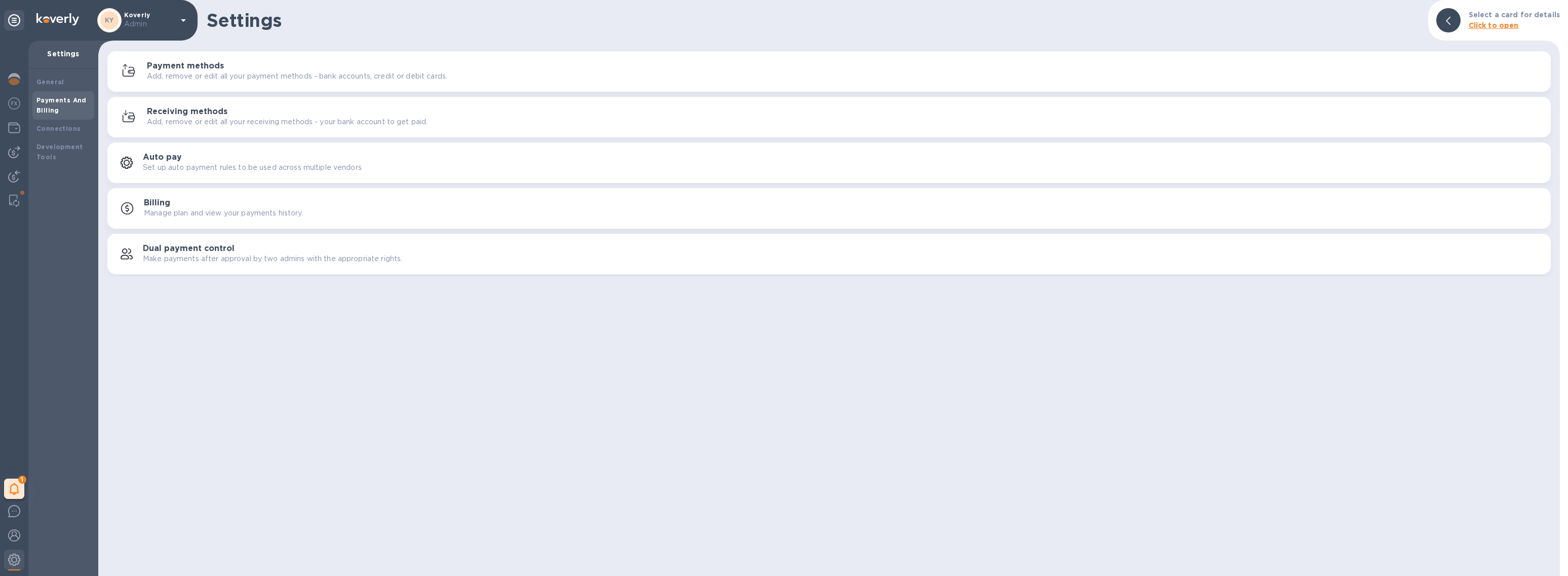
click at [281, 71] on p "Add, remove or edit all your payment methods - bank accounts, credit or debit c…" at bounding box center [297, 77] width 301 height 11
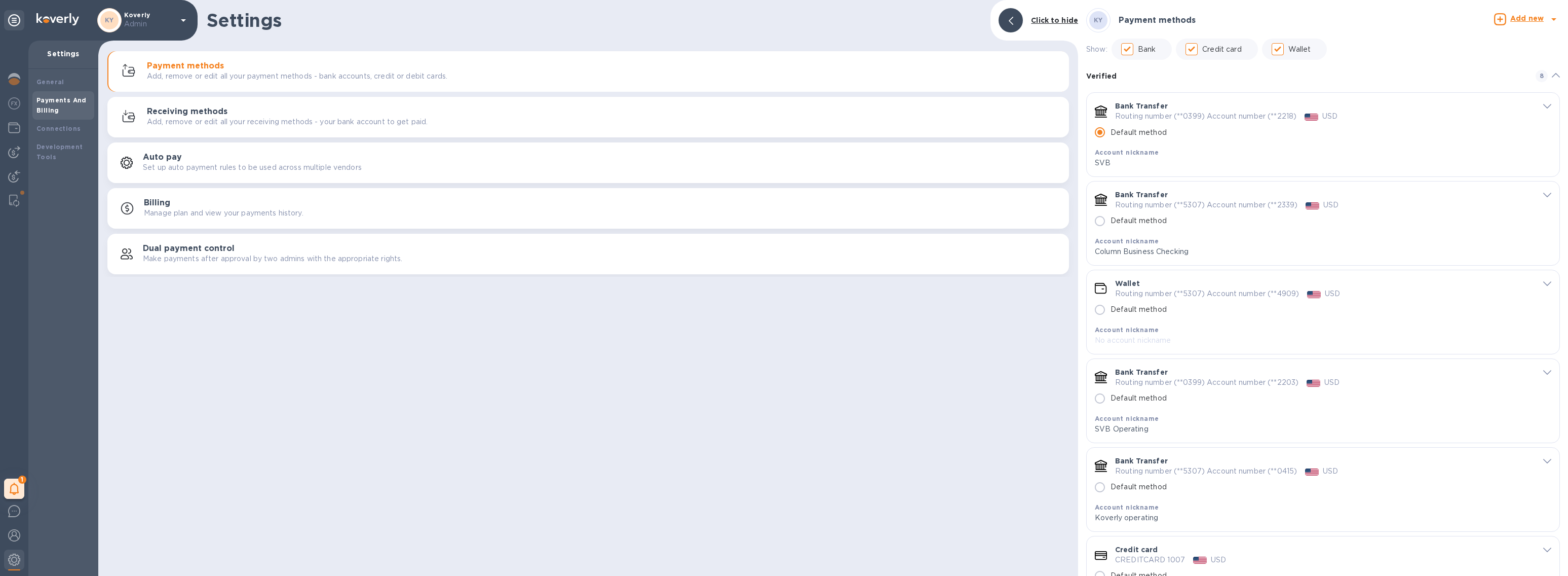
click at [1521, 21] on b "Add new" at bounding box center [1527, 18] width 33 height 8
click at [1504, 61] on b "Bank account" at bounding box center [1500, 62] width 52 height 8
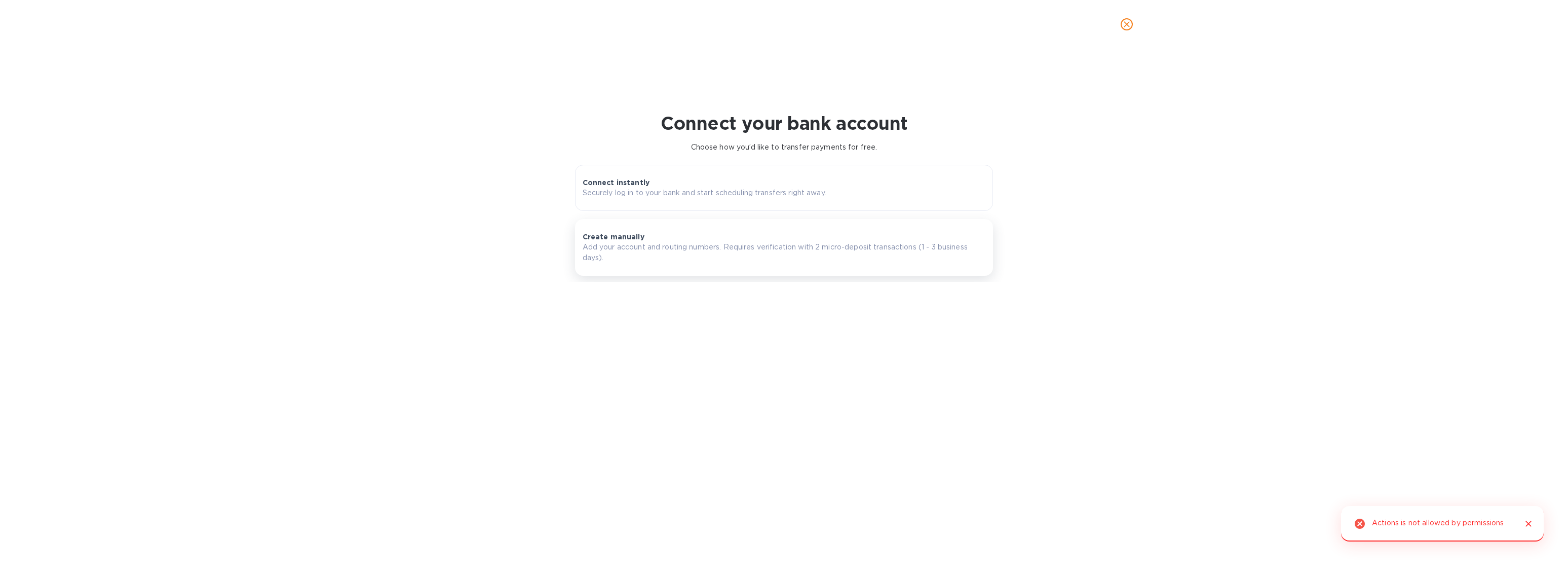
click at [790, 247] on p "Add your account and routing numbers. Requires verification with 2 micro-deposi…" at bounding box center [784, 252] width 403 height 21
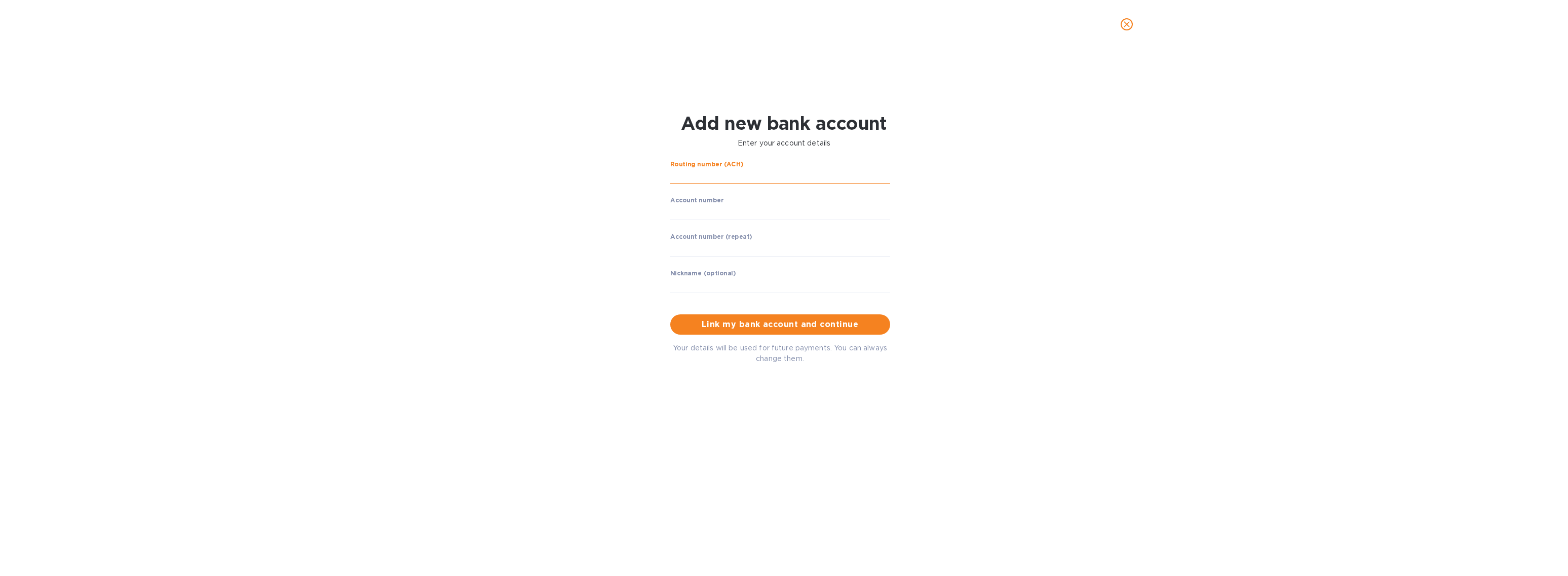
click at [726, 174] on input "string" at bounding box center [780, 176] width 220 height 15
click at [717, 197] on label "Account number" at bounding box center [697, 200] width 53 height 6
click at [715, 208] on input "string" at bounding box center [780, 212] width 220 height 15
click at [715, 180] on input "string" at bounding box center [780, 176] width 220 height 15
click at [708, 206] on input "string" at bounding box center [780, 212] width 220 height 15
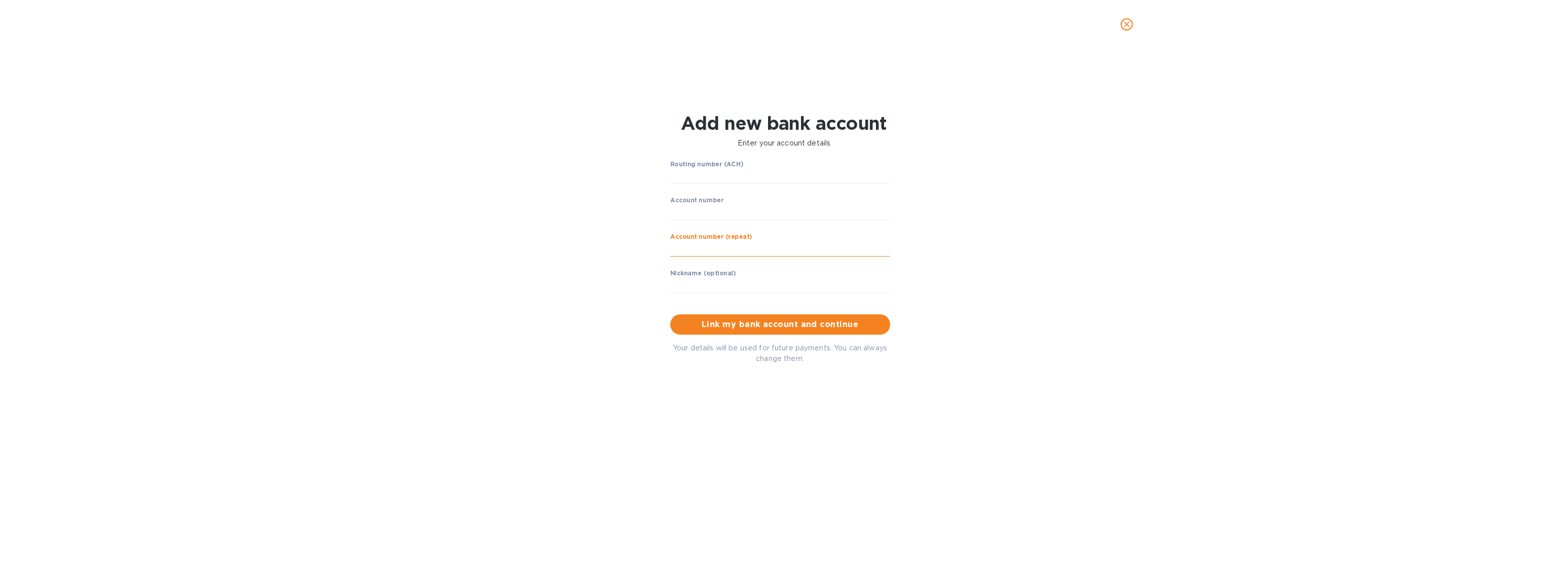
click at [707, 242] on input "string" at bounding box center [780, 249] width 220 height 15
click at [705, 274] on label "Nickname (optional)" at bounding box center [703, 273] width 66 height 6
click at [704, 284] on input "text" at bounding box center [780, 285] width 220 height 15
click at [706, 172] on input "string" at bounding box center [780, 176] width 220 height 15
click at [705, 173] on input "string" at bounding box center [780, 176] width 220 height 15
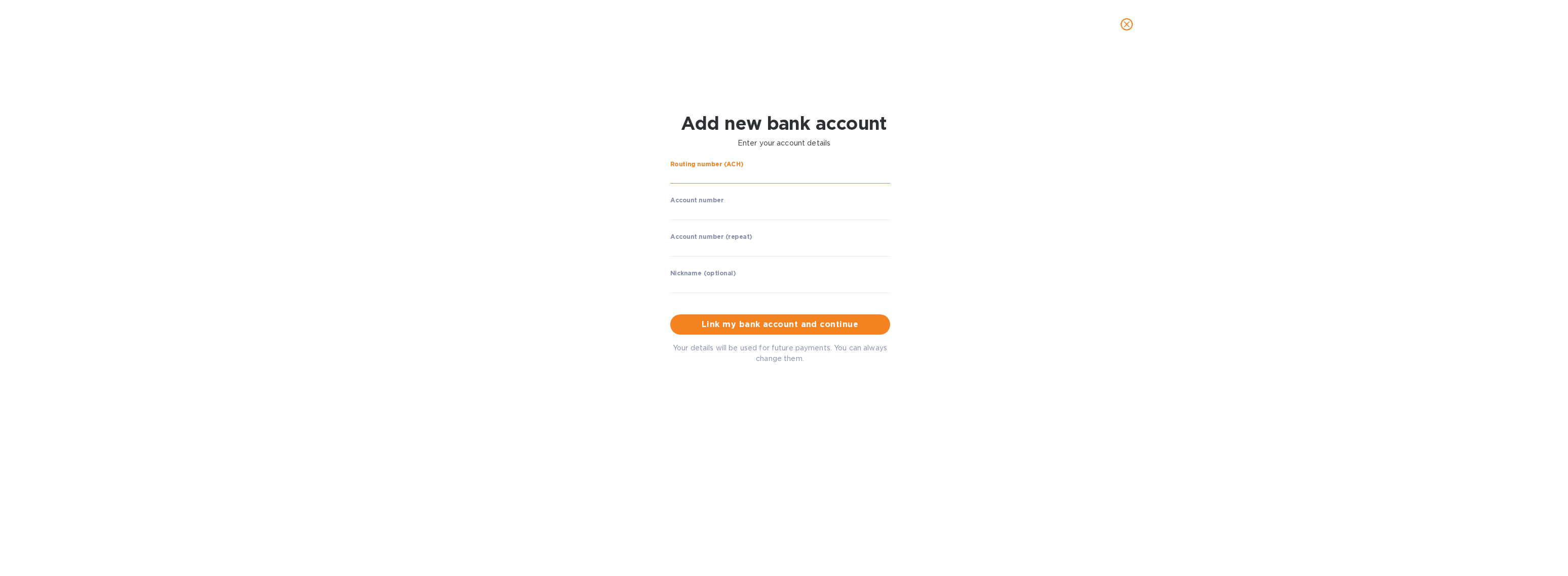
click at [693, 174] on input "string" at bounding box center [780, 176] width 220 height 15
type input "3"
paste input "011301798"
type input "011301798"
click at [730, 211] on input "string" at bounding box center [780, 212] width 220 height 15
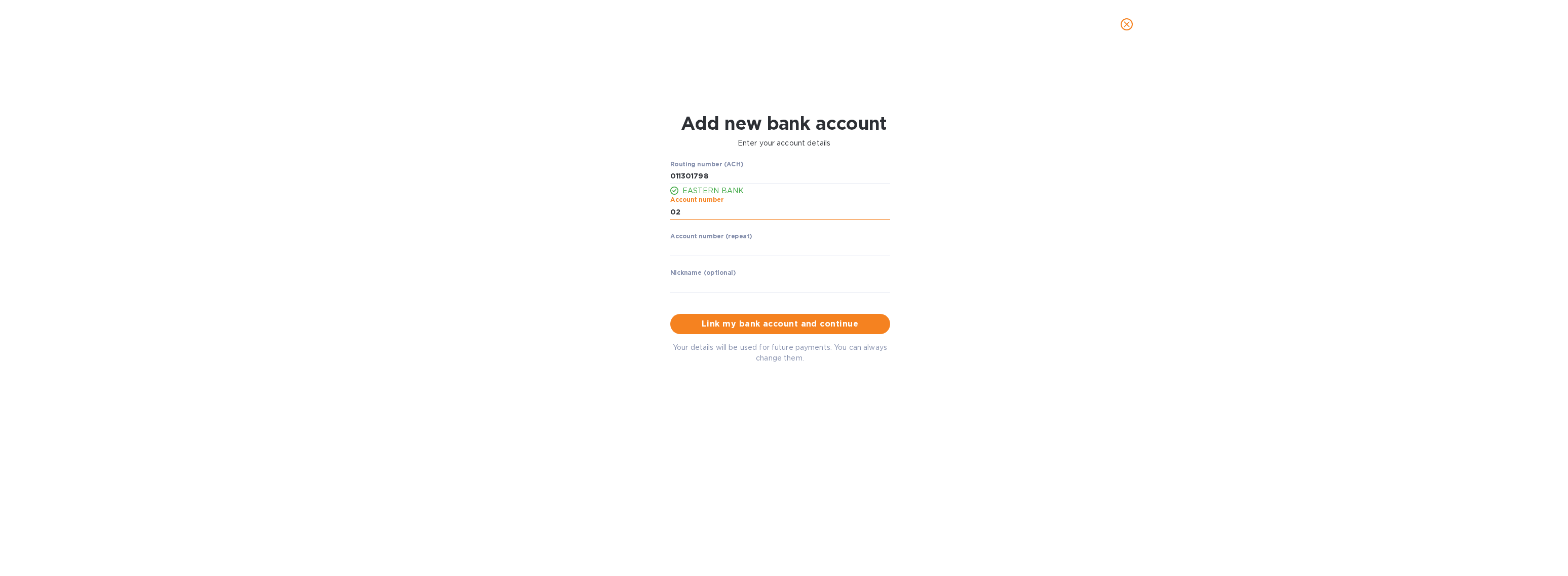
type input "0"
type input "123456789"
click at [721, 246] on input "string" at bounding box center [780, 248] width 220 height 15
type input "123456789"
click at [718, 294] on p "​" at bounding box center [780, 299] width 220 height 12
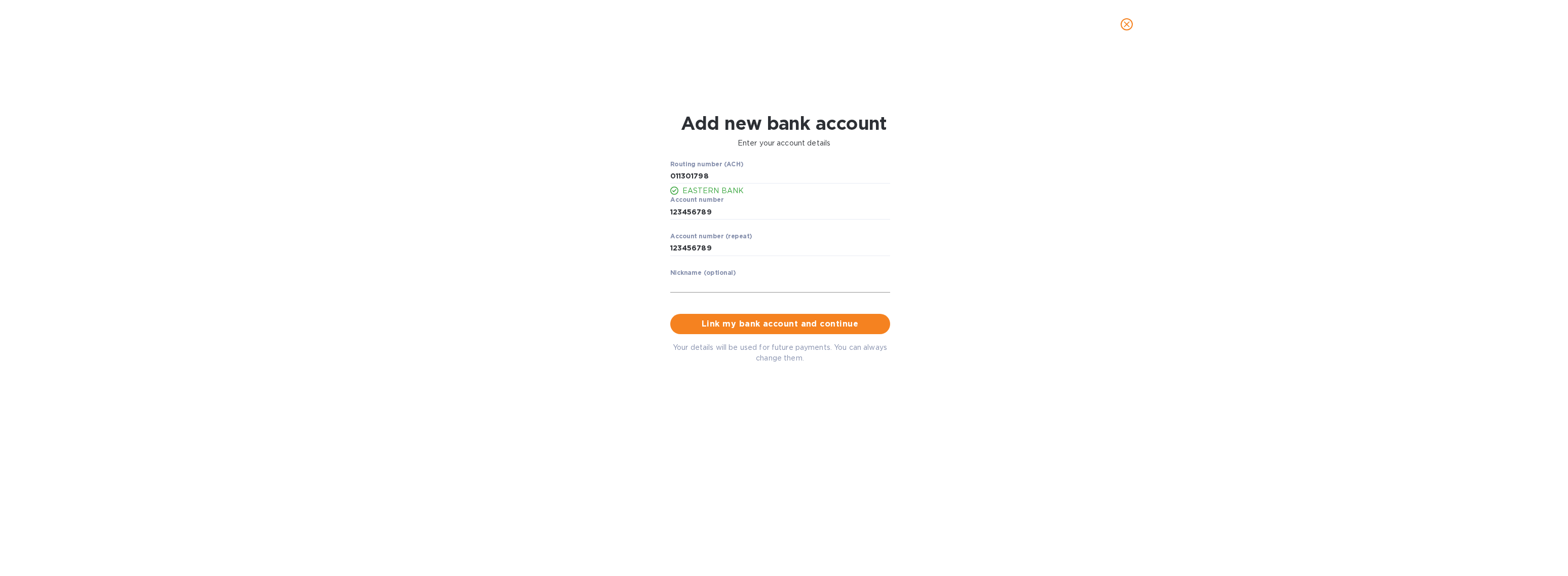
click at [718, 288] on input "text" at bounding box center [780, 285] width 220 height 15
type input "[PERSON_NAME]"
click at [726, 320] on span "Link my bank account and continue" at bounding box center [780, 324] width 204 height 12
drag, startPoint x: 1366, startPoint y: 531, endPoint x: 1457, endPoint y: 531, distance: 91.0
click at [1457, 531] on div "Actions is not allowed by permissions" at bounding box center [1442, 523] width 203 height 36
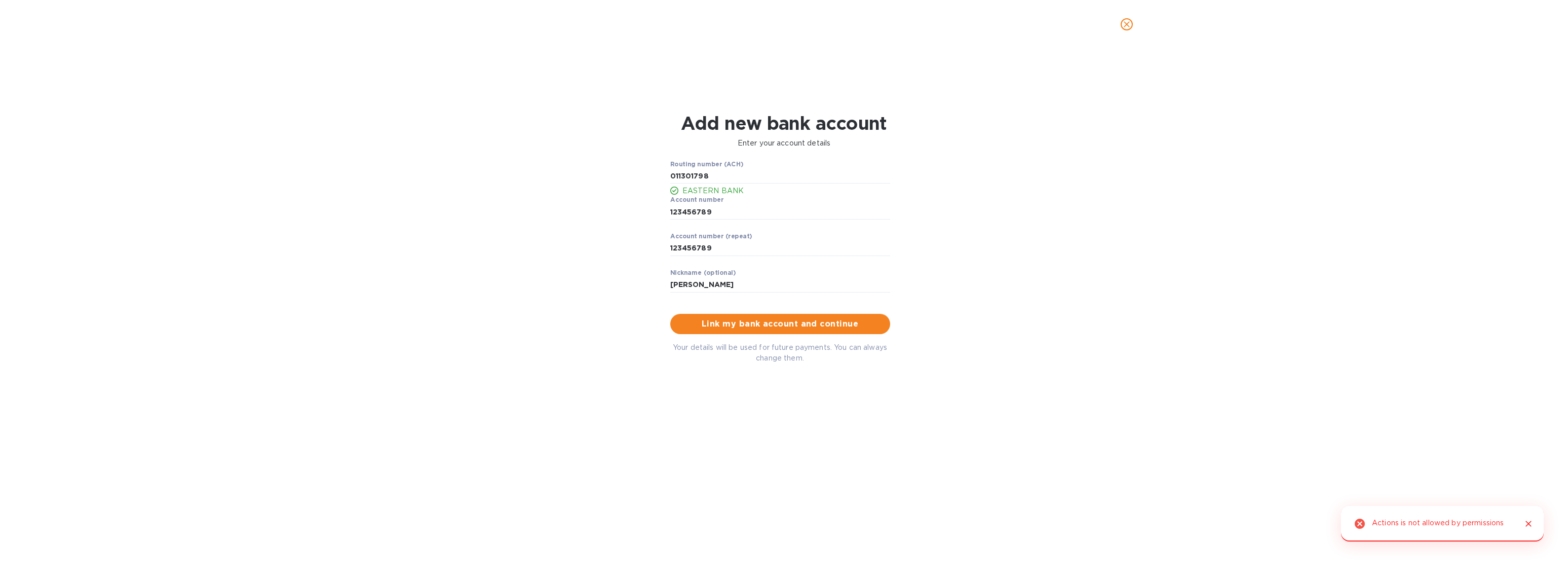
click at [1527, 521] on icon "Close" at bounding box center [1528, 523] width 10 height 10
click at [1125, 28] on icon "close" at bounding box center [1127, 24] width 10 height 10
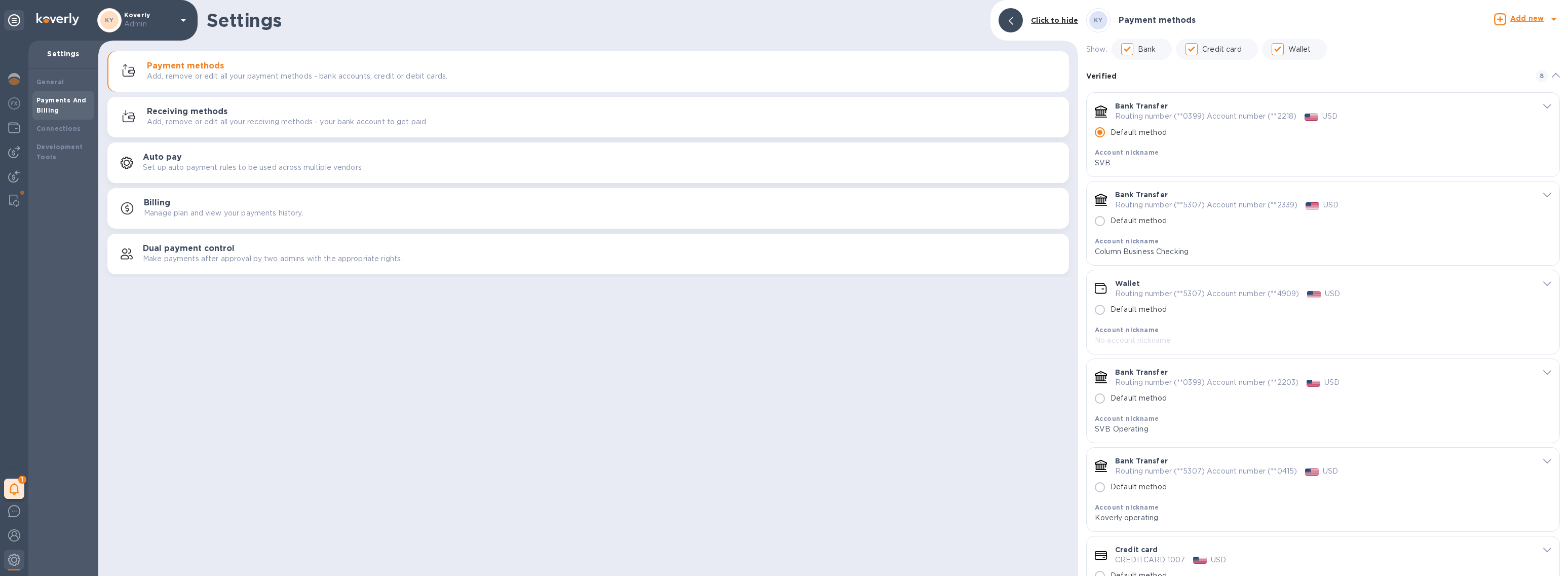
click at [1017, 19] on div at bounding box center [1011, 20] width 25 height 25
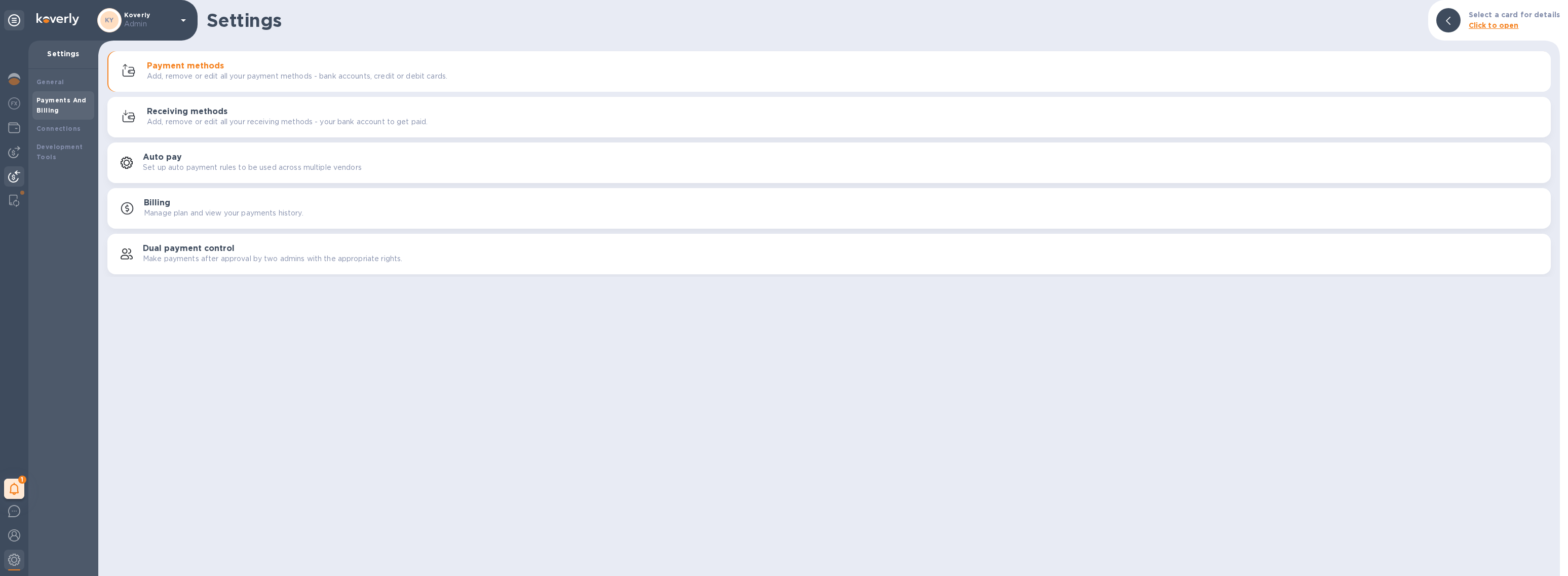
click at [16, 174] on img at bounding box center [14, 176] width 12 height 12
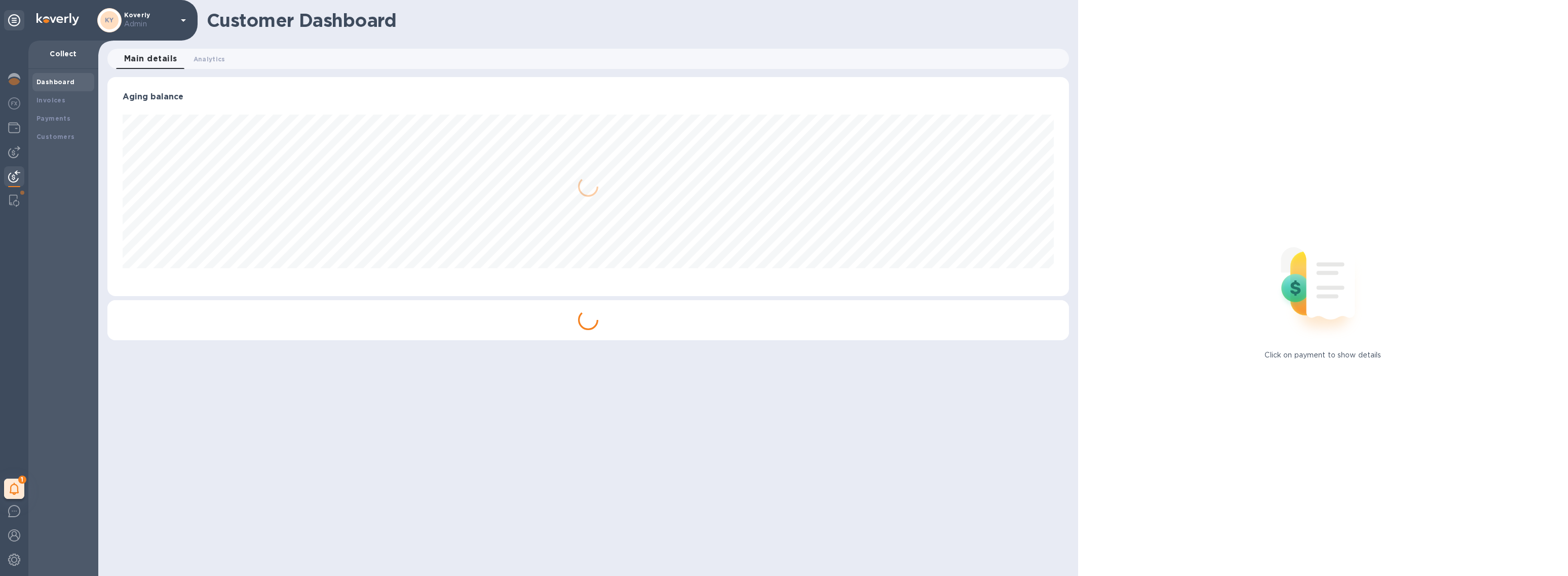
scroll to position [219, 958]
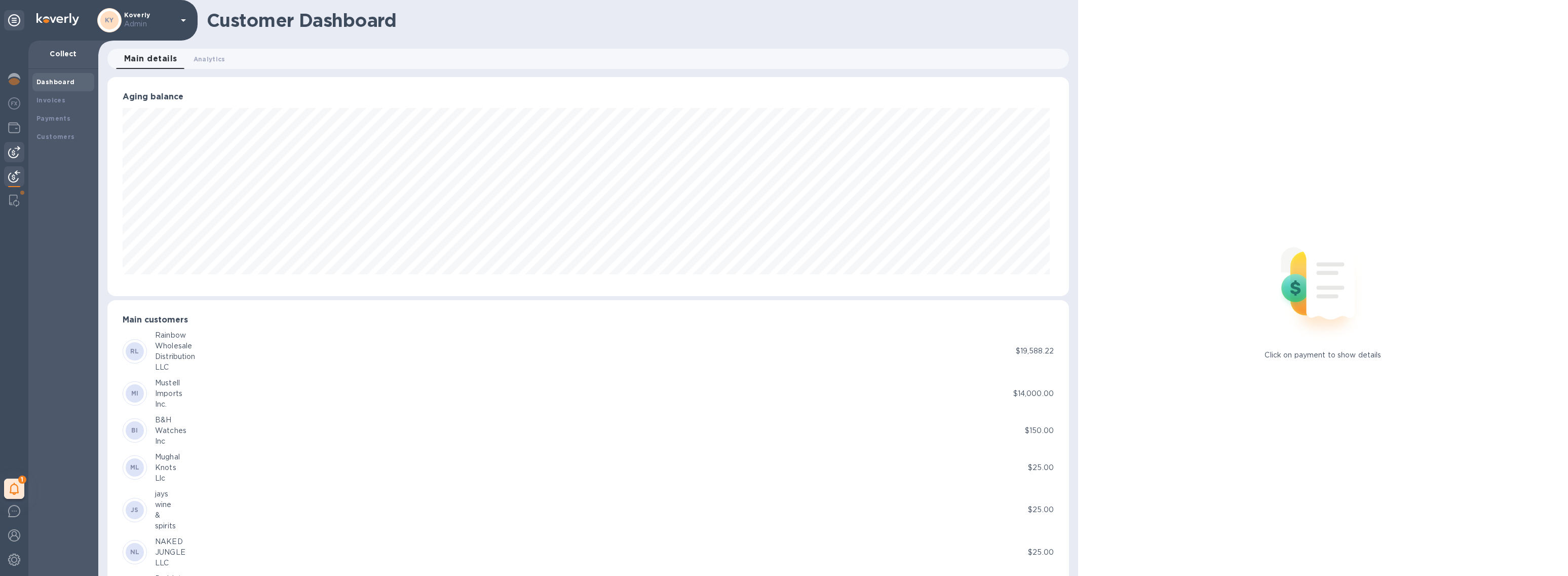
click at [20, 148] on div at bounding box center [14, 152] width 20 height 20
click at [167, 15] on p "Koverly Admin" at bounding box center [150, 20] width 51 height 18
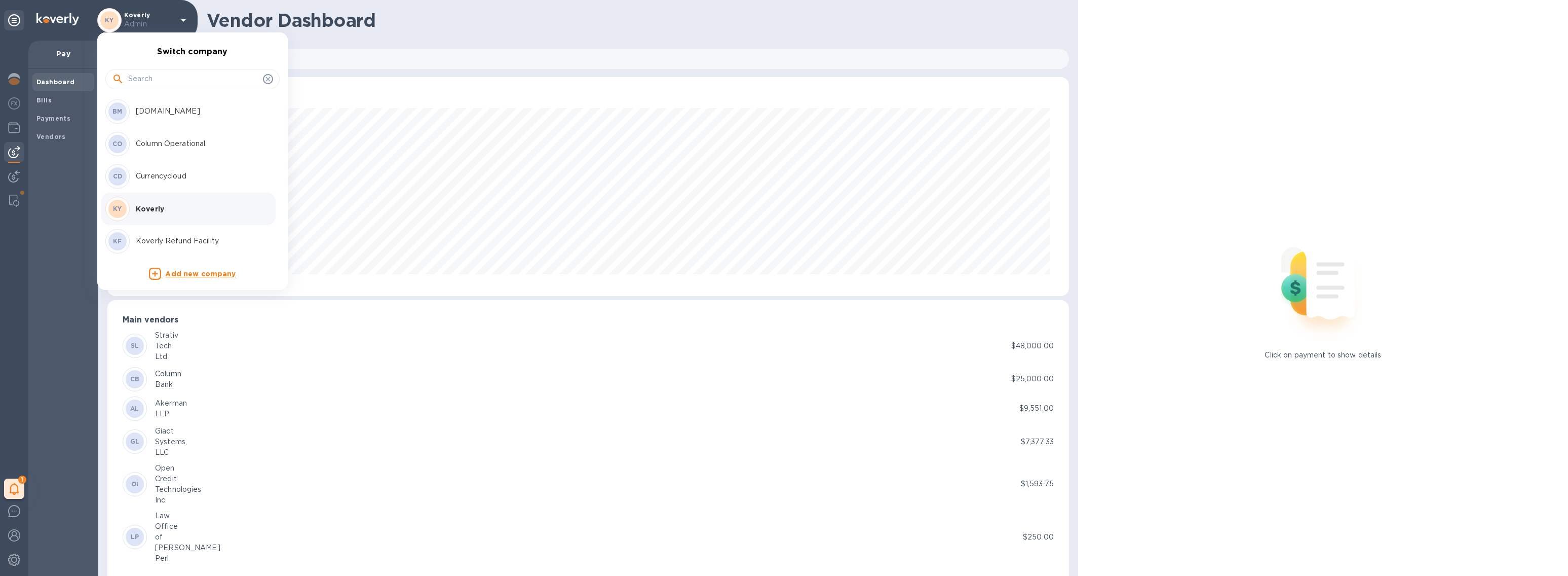
click at [74, 269] on div at bounding box center [784, 288] width 1568 height 576
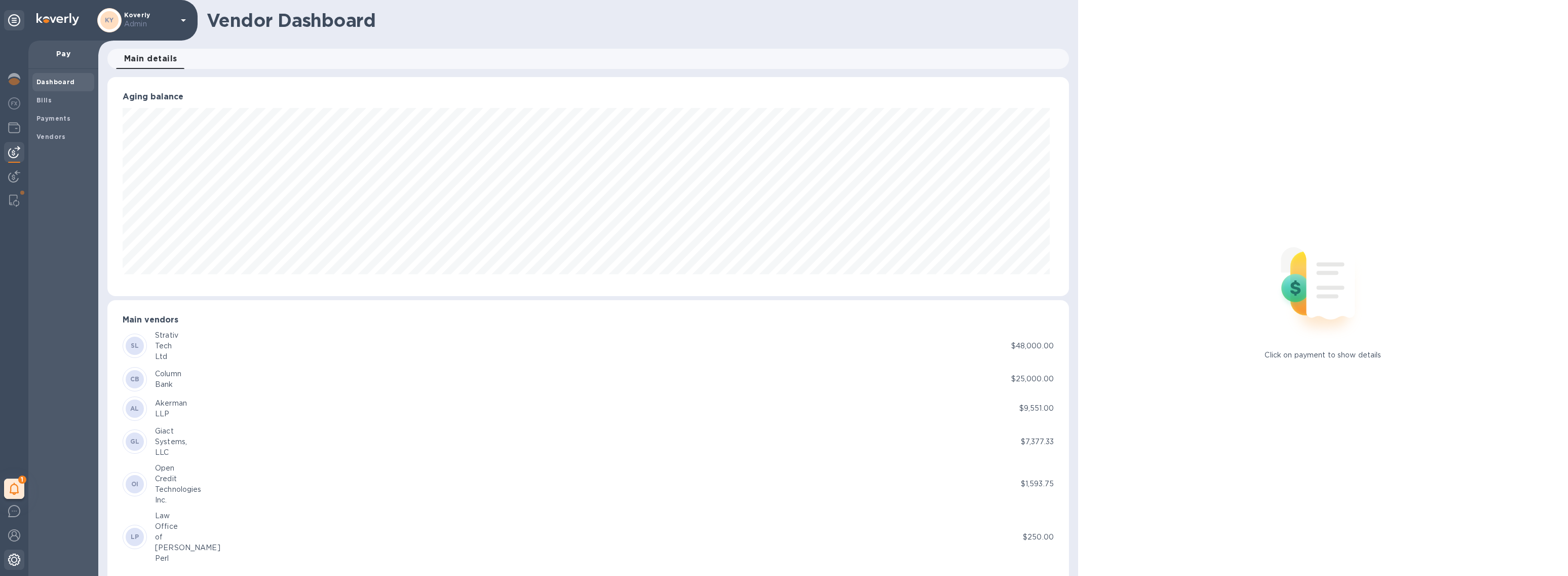
click at [14, 560] on img at bounding box center [14, 560] width 12 height 12
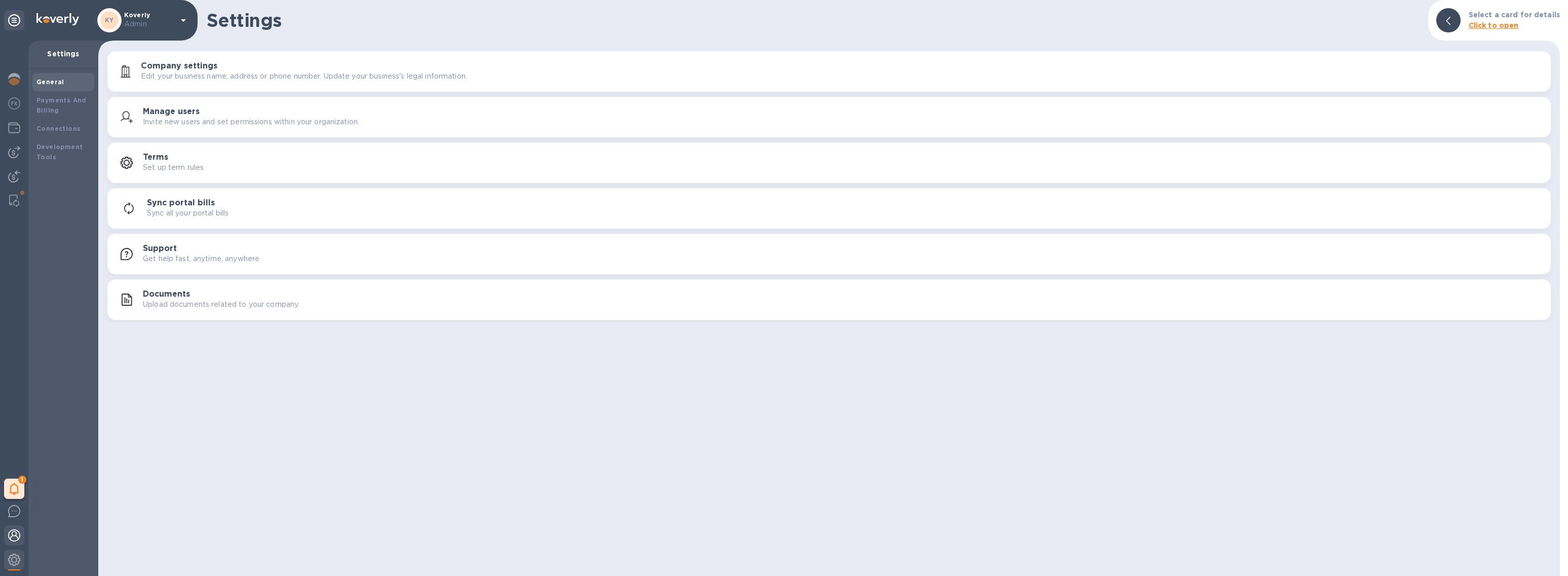
click at [12, 536] on img at bounding box center [14, 535] width 12 height 12
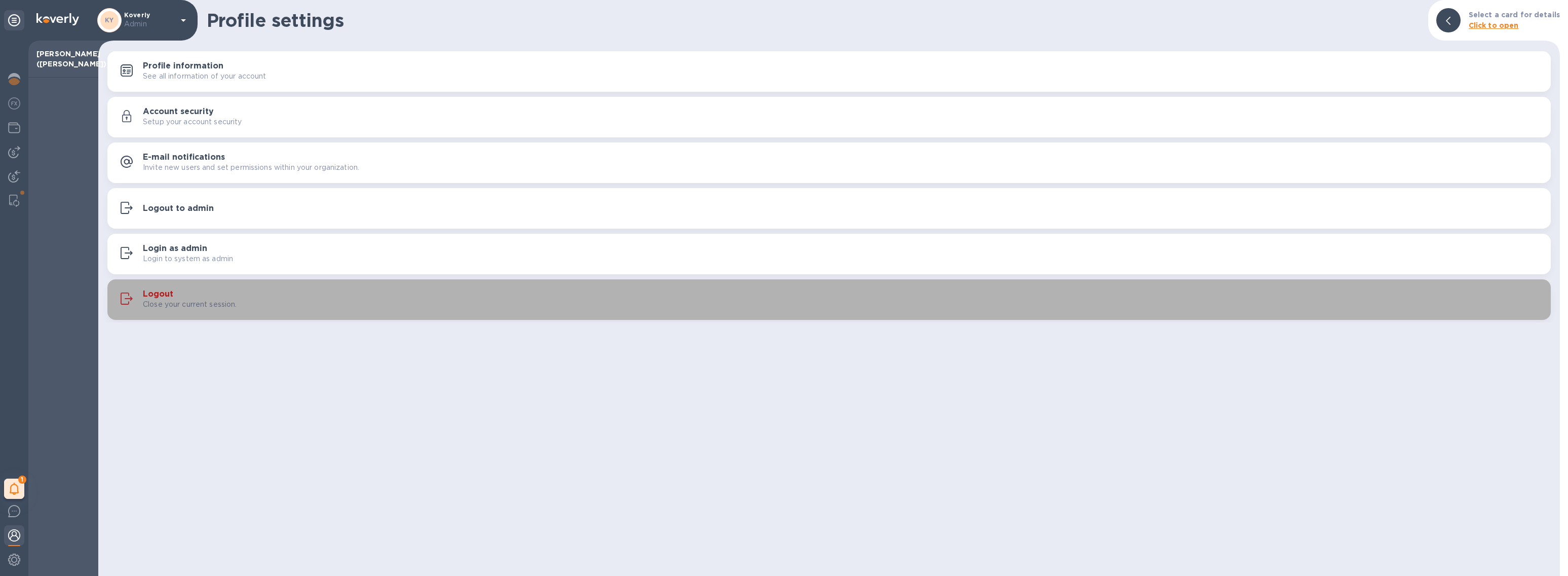
click at [180, 301] on p "Close your current session." at bounding box center [190, 305] width 94 height 11
